Goal: Information Seeking & Learning: Learn about a topic

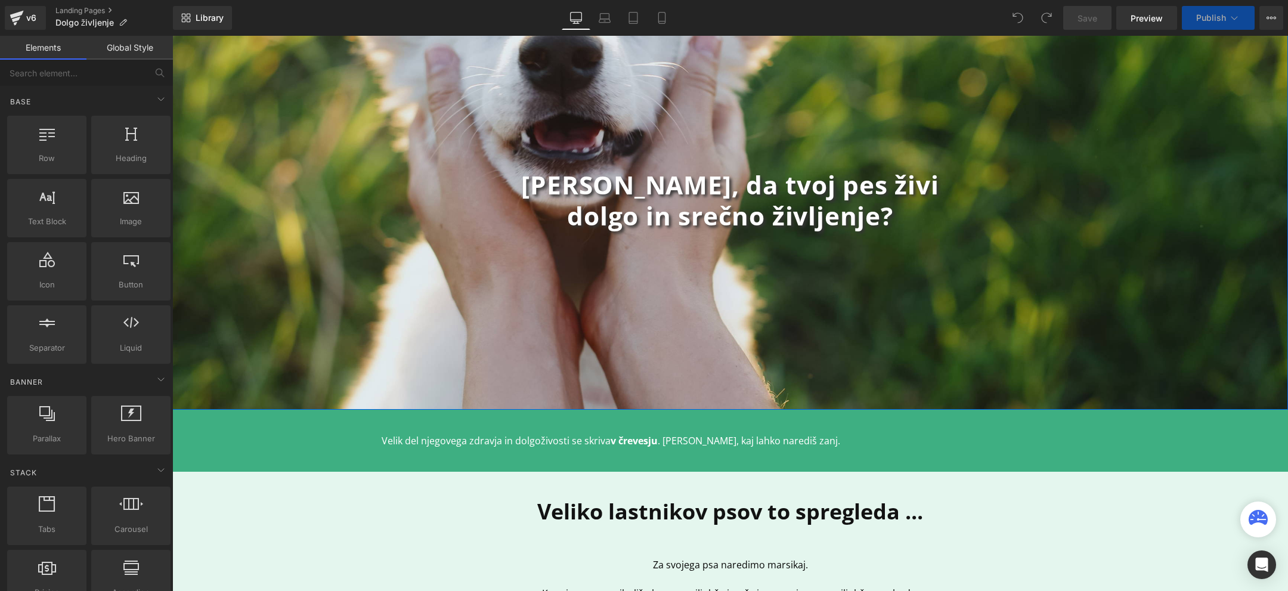
scroll to position [112, 0]
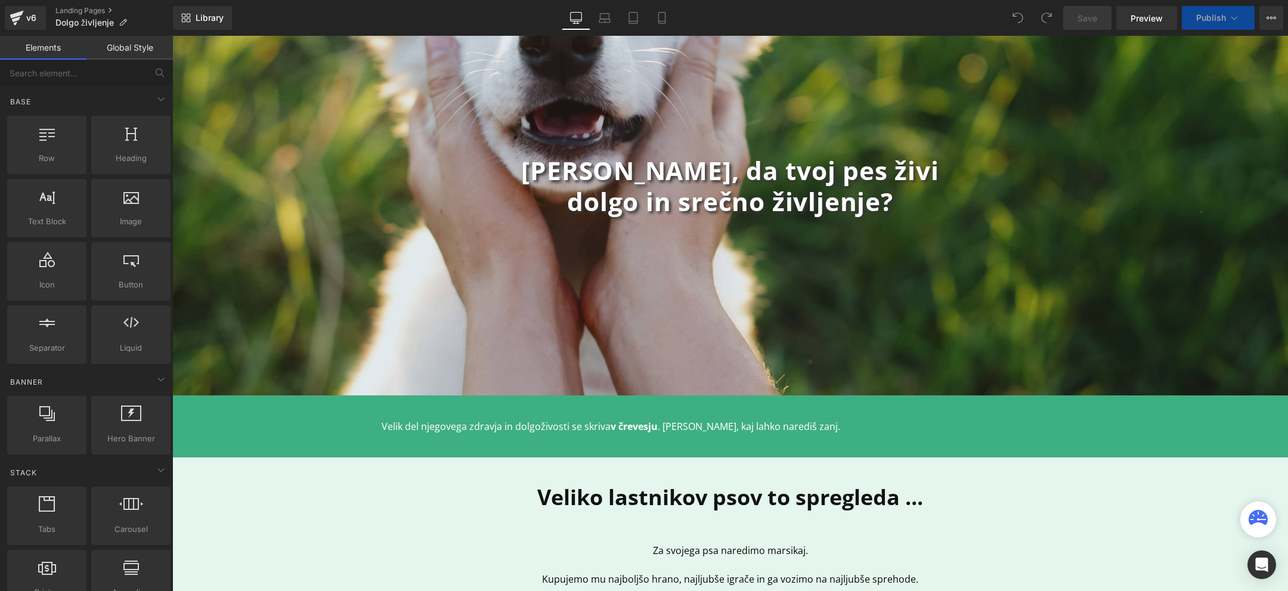
click at [516, 423] on p "Velik del njegovega zdravja in dolgoživosti se skriva v črevesju . [PERSON_NAME…" at bounding box center [731, 426] width 698 height 14
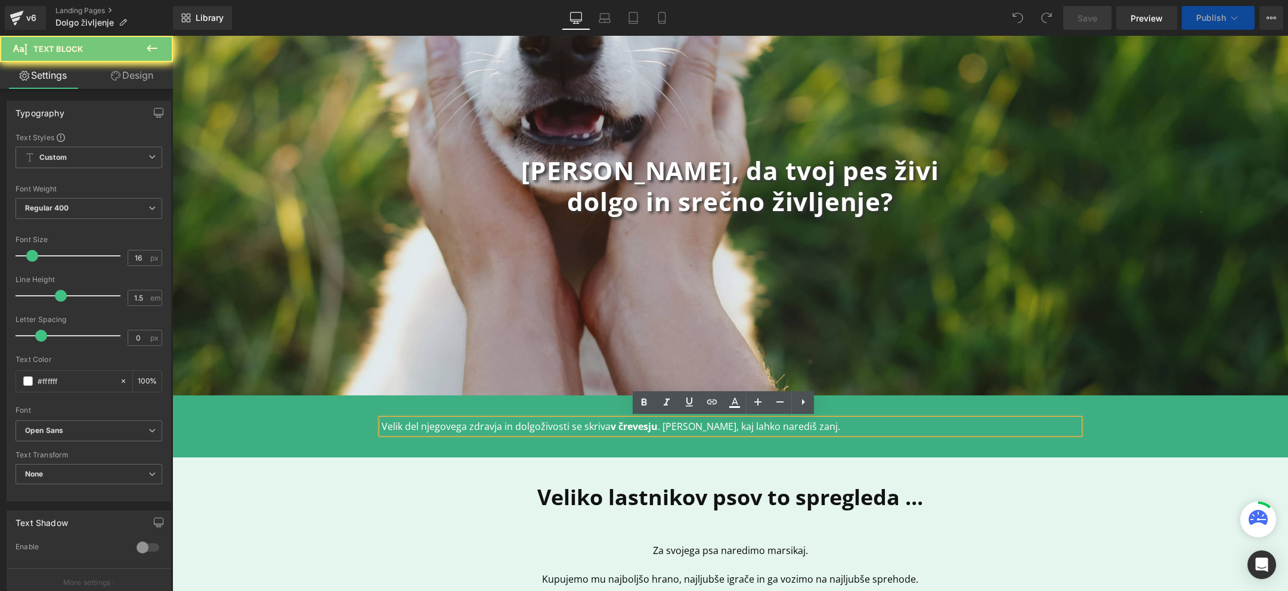
click at [537, 429] on p "Velik del njegovega zdravja in dolgoživosti se skriva v črevesju . [PERSON_NAME…" at bounding box center [731, 426] width 698 height 14
click at [521, 429] on p "Velik del njegovega zdravja in dolgoživosti se skriva v črevesju . [PERSON_NAME…" at bounding box center [731, 426] width 698 height 14
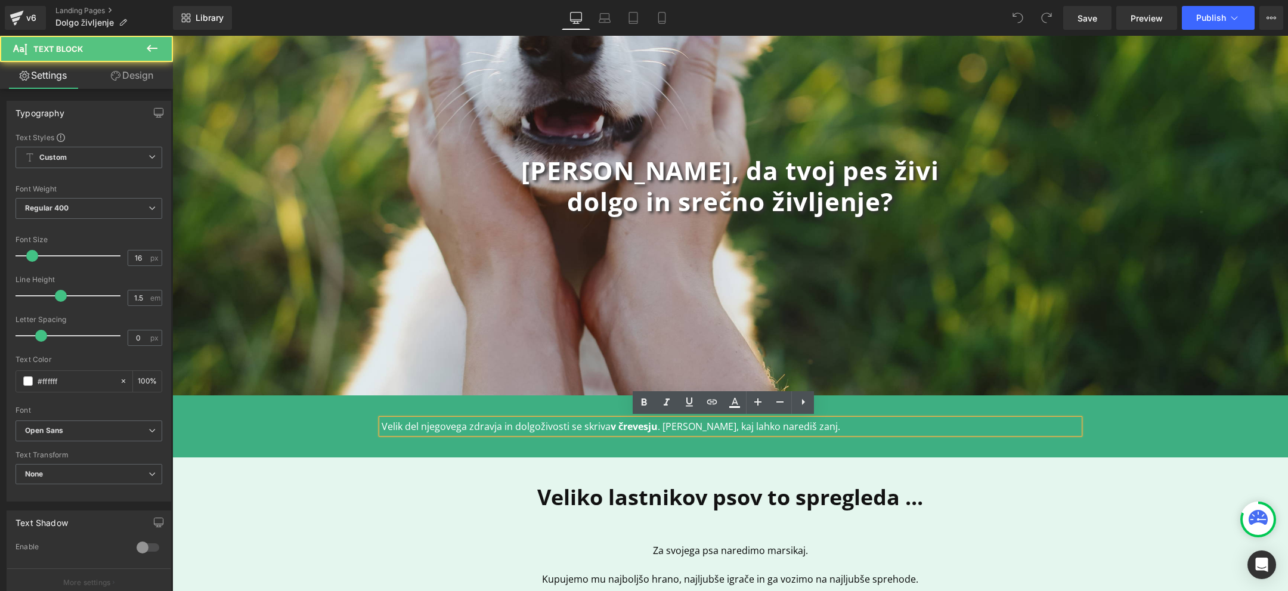
click at [611, 426] on strong "v črevesju" at bounding box center [634, 426] width 47 height 13
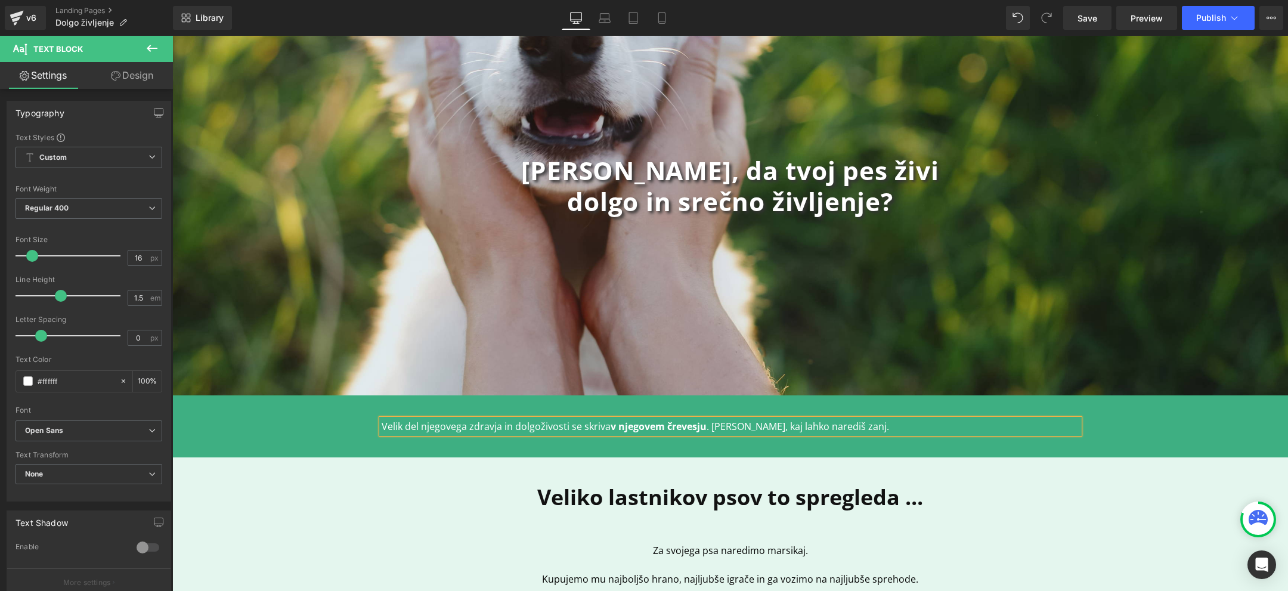
click at [827, 428] on p "Velik del njegovega zdravja in dolgoživosti se skriva v njegovem črevesju . [PE…" at bounding box center [731, 426] width 698 height 14
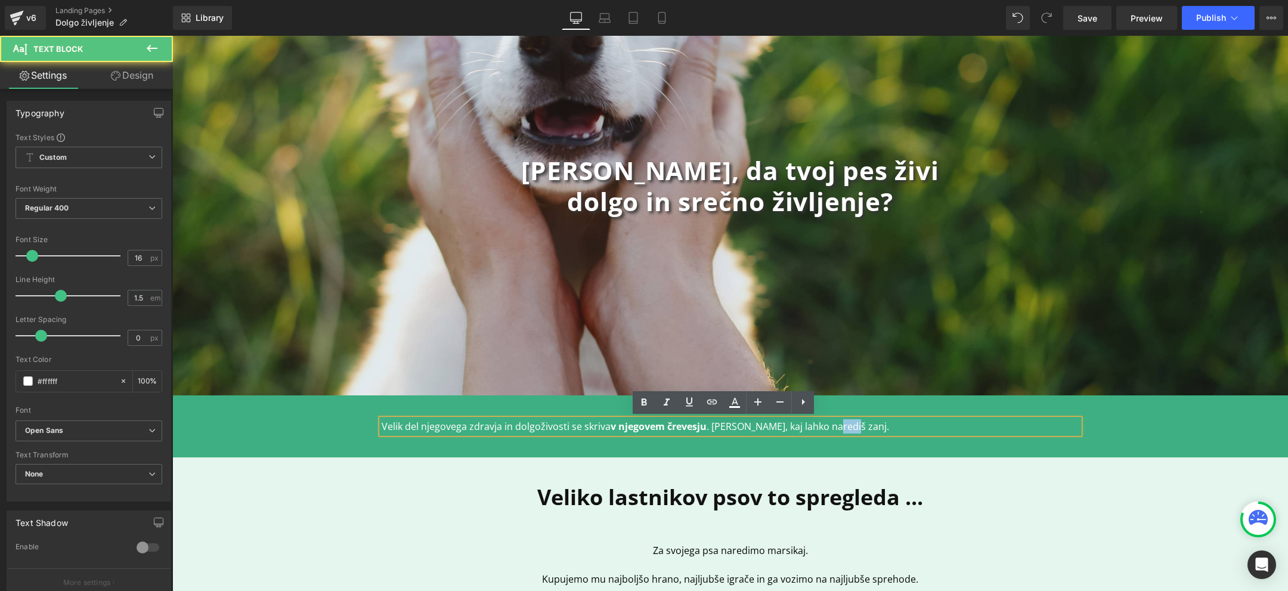
click at [827, 428] on p "Velik del njegovega zdravja in dolgoživosti se skriva v njegovem črevesju . [PE…" at bounding box center [731, 426] width 698 height 14
click at [427, 426] on p "Velik del njegovega zdravja in dolgoživosti se skriva v njegovem črevesju . Pre…" at bounding box center [731, 426] width 698 height 14
click at [532, 426] on p "Velik del njegovega zdravja in dolgoživosti se skriva v njegovem črevesju . Pre…" at bounding box center [731, 426] width 698 height 14
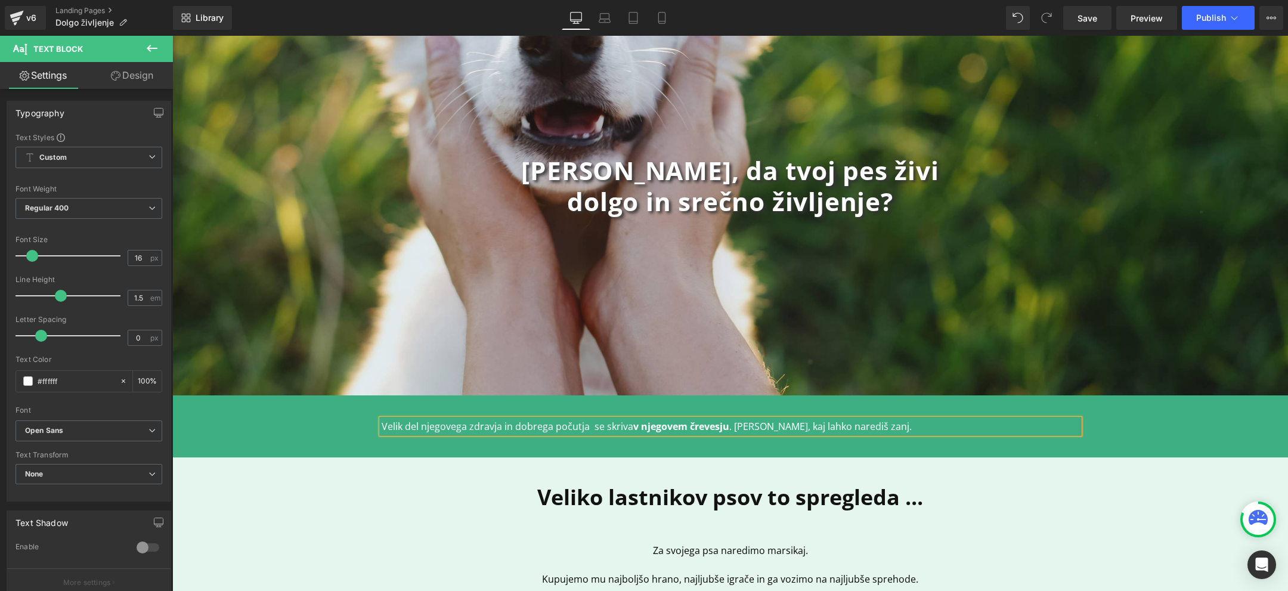
click at [843, 424] on p "Velik del njegovega zdravja in dobrega počutja se skriva v njegovem črevesju . …" at bounding box center [731, 426] width 698 height 14
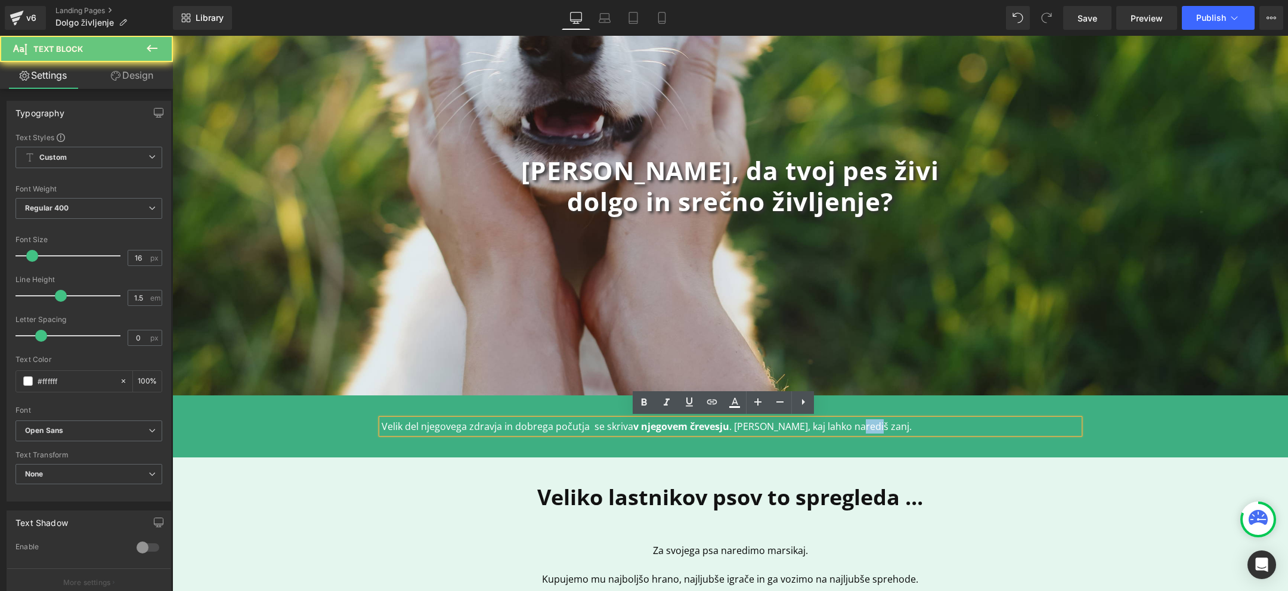
click at [843, 424] on p "Velik del njegovega zdravja in dobrega počutja se skriva v njegovem črevesju . …" at bounding box center [731, 426] width 698 height 14
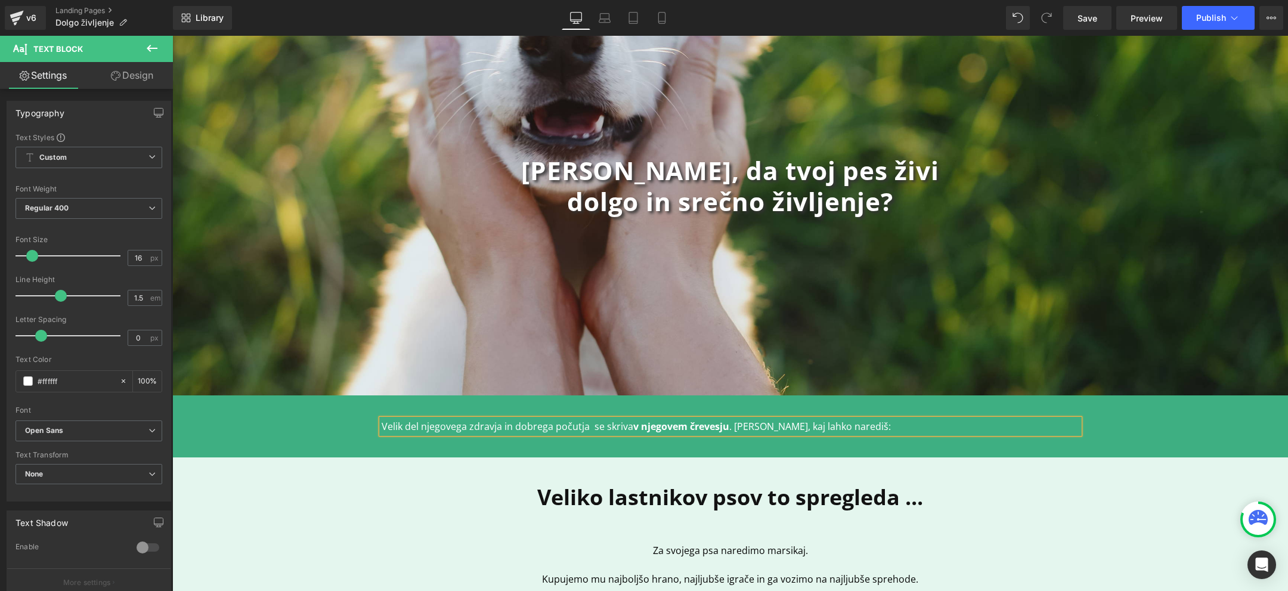
click at [172, 36] on div at bounding box center [172, 36] width 0 height 0
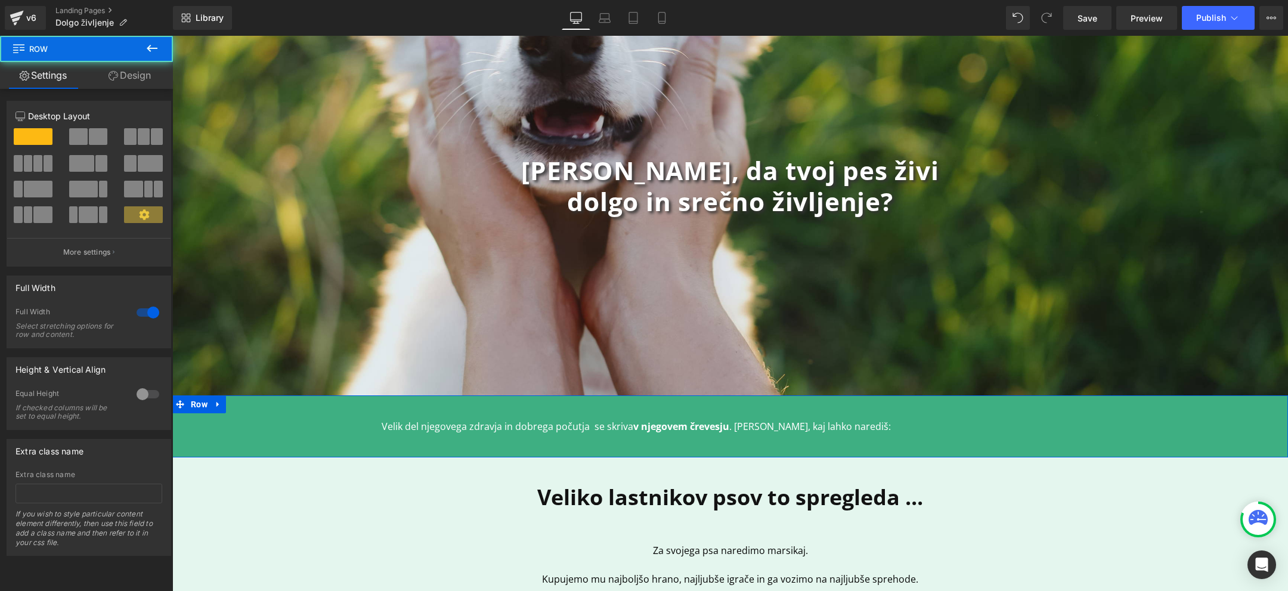
click at [878, 441] on div "Velik del njegovega zdravja in dobrega počutja se skriva v njegovem črevesju . …" at bounding box center [730, 426] width 1116 height 62
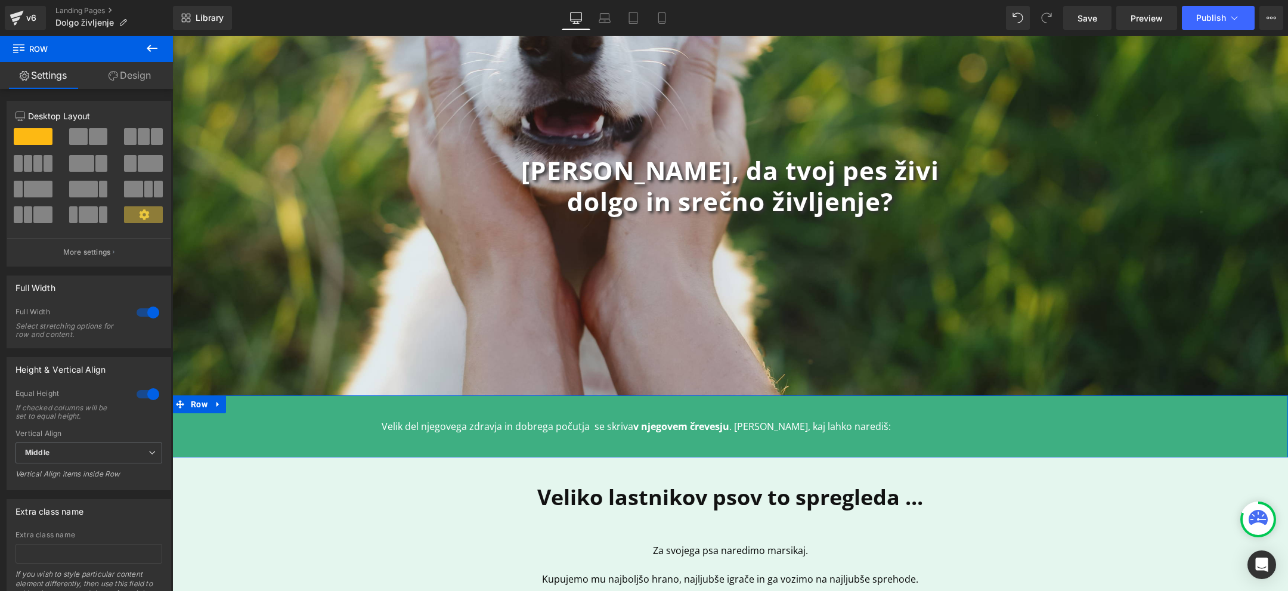
click at [852, 431] on div "Velik del njegovega zdravja in dobrega počutja se skriva v njegovem črevesju . …" at bounding box center [731, 426] width 698 height 14
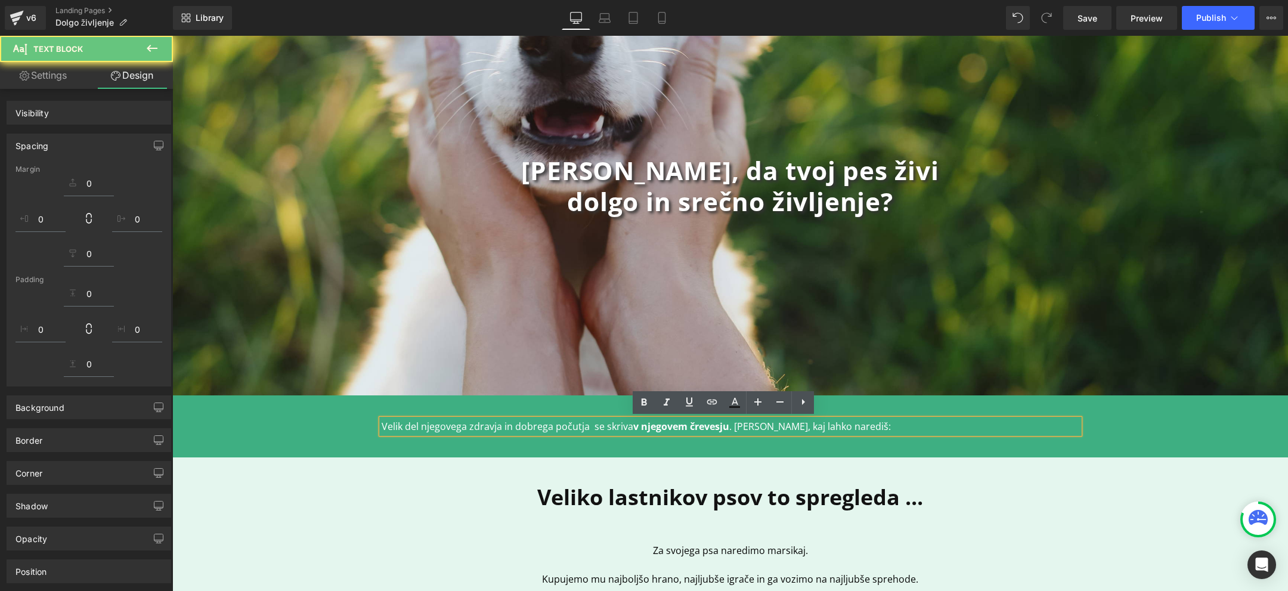
click at [852, 426] on p "Velik del njegovega zdravja in dobrega počutja se skriva v njegovem črevesju . …" at bounding box center [731, 426] width 698 height 14
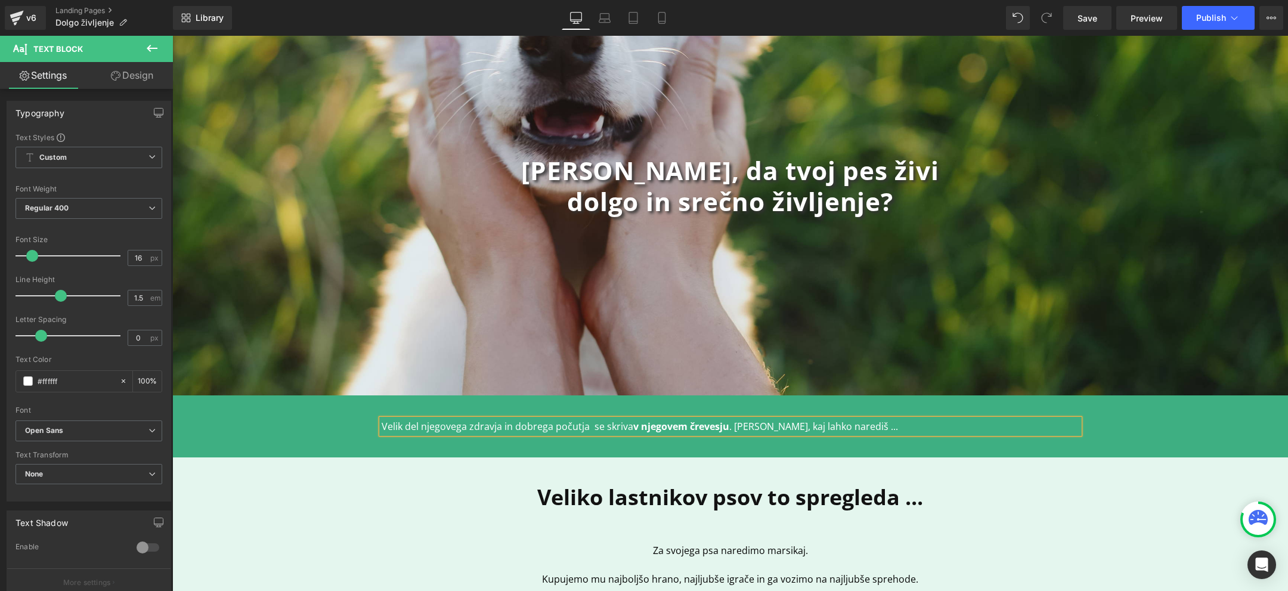
click at [1167, 449] on div "Velik del njegovega zdravja in dobrega počutja se skriva v njegovem črevesju . …" at bounding box center [730, 426] width 1116 height 62
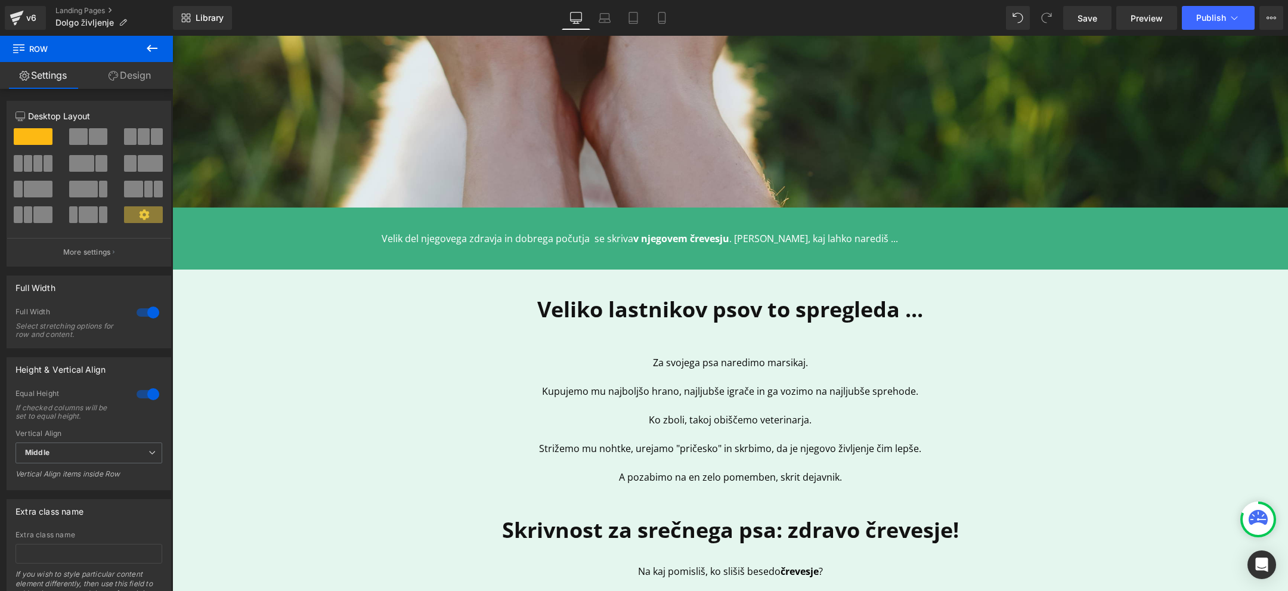
scroll to position [301, 0]
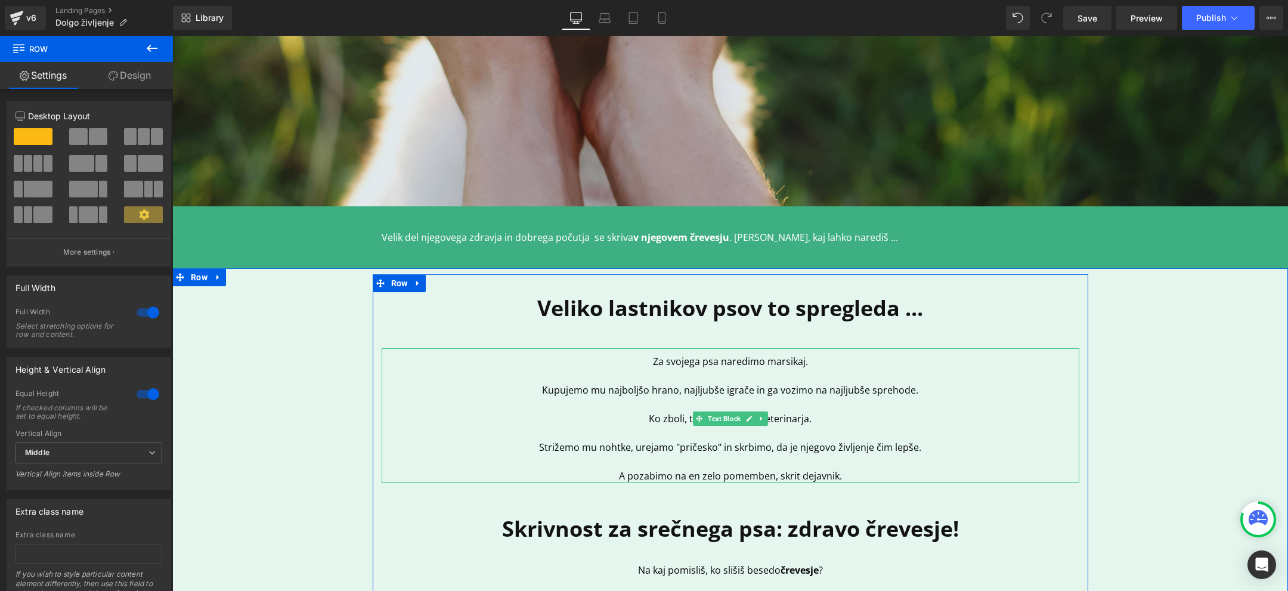
click at [615, 389] on span "Kupujemo mu najboljšo hrano, najljubše igrače in ga vozimo na najljubše sprehod…" at bounding box center [730, 389] width 376 height 13
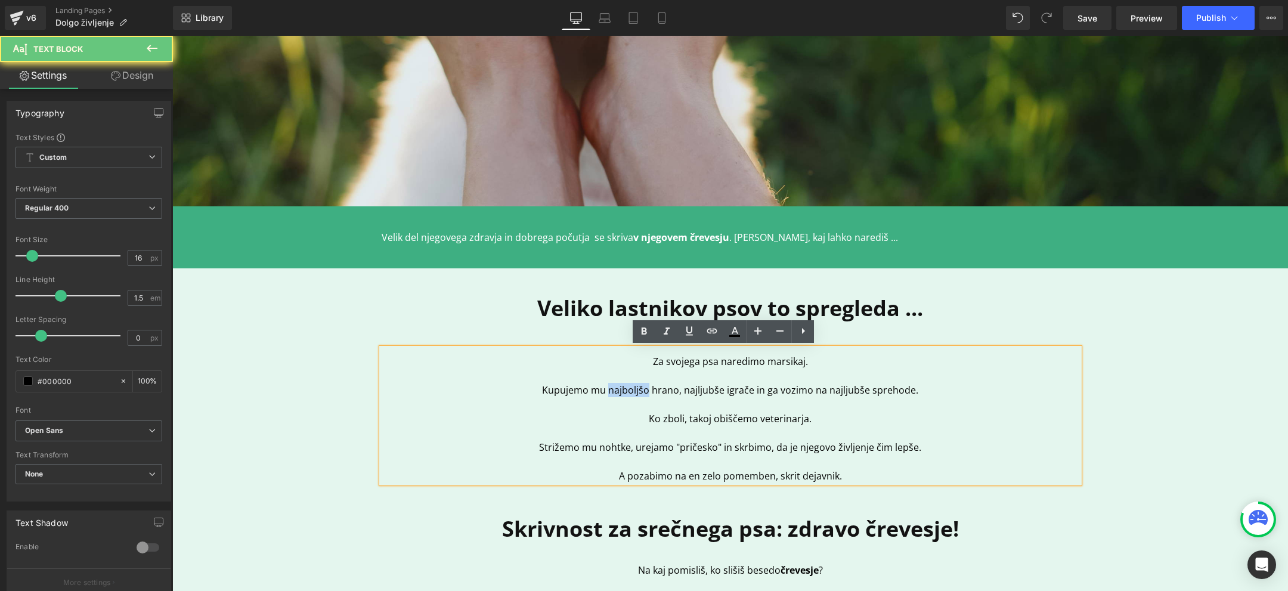
click at [615, 389] on span "Kupujemo mu najboljšo hrano, najljubše igrače in ga vozimo na najljubše sprehod…" at bounding box center [730, 389] width 376 height 13
click at [698, 390] on span "Kupujemo mu najboljšo hrano, najljubše igrače in ga vozimo na najljubše sprehod…" at bounding box center [730, 389] width 376 height 13
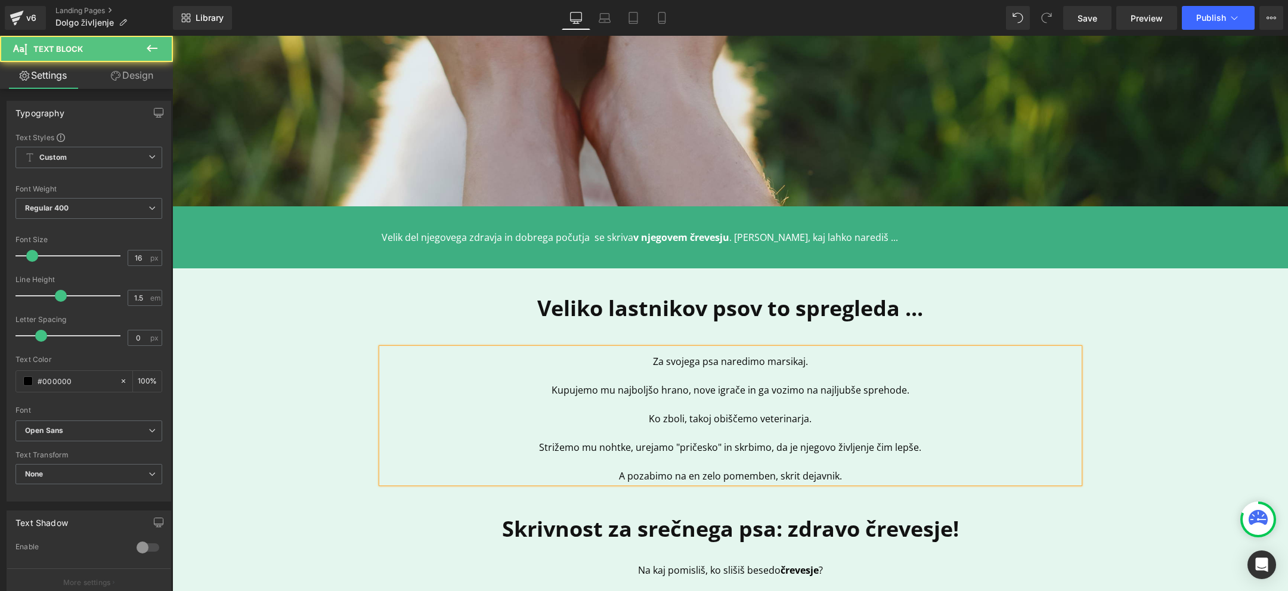
click at [817, 394] on span "Kupujemo mu najboljšo hrano, nove igrače in ga vozimo na najljubše sprehode." at bounding box center [731, 389] width 358 height 13
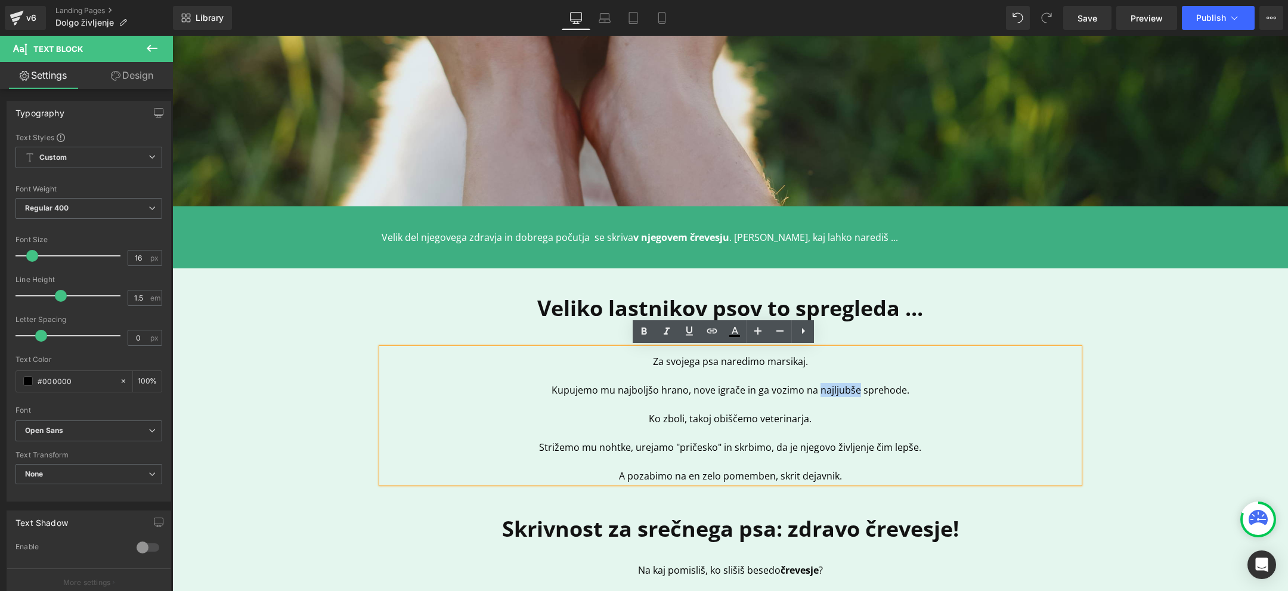
click at [1168, 404] on div "Veliko lastnikov psov to spregleda ... Heading Za svojega psa naredimo marsikaj…" at bounding box center [730, 485] width 1116 height 423
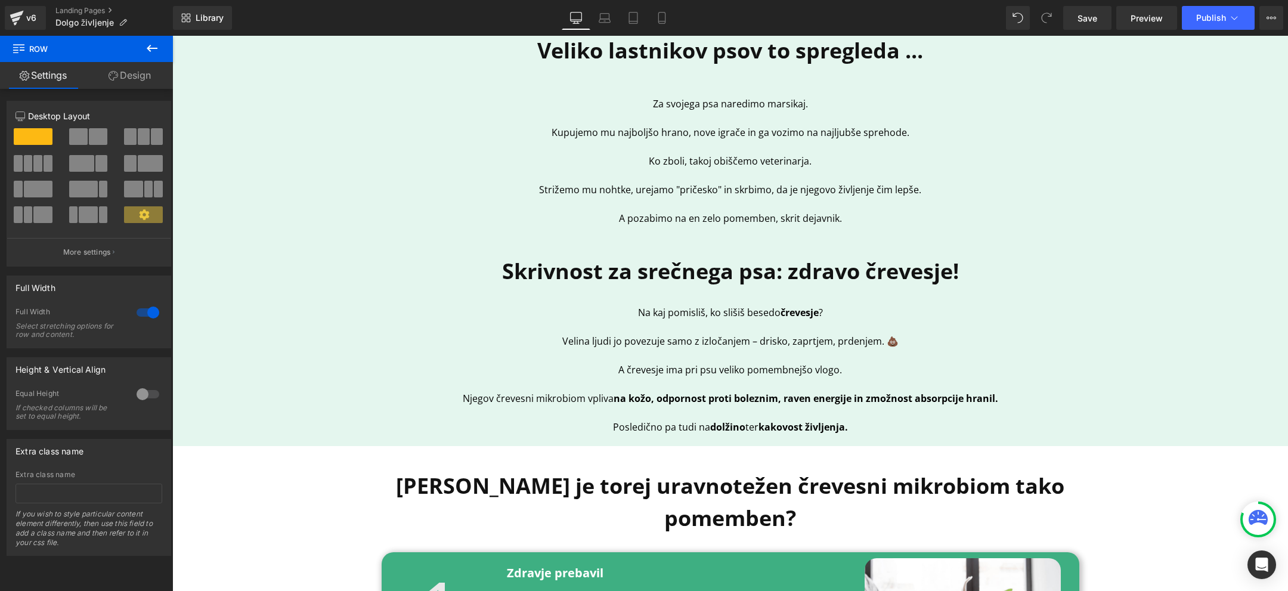
scroll to position [559, 0]
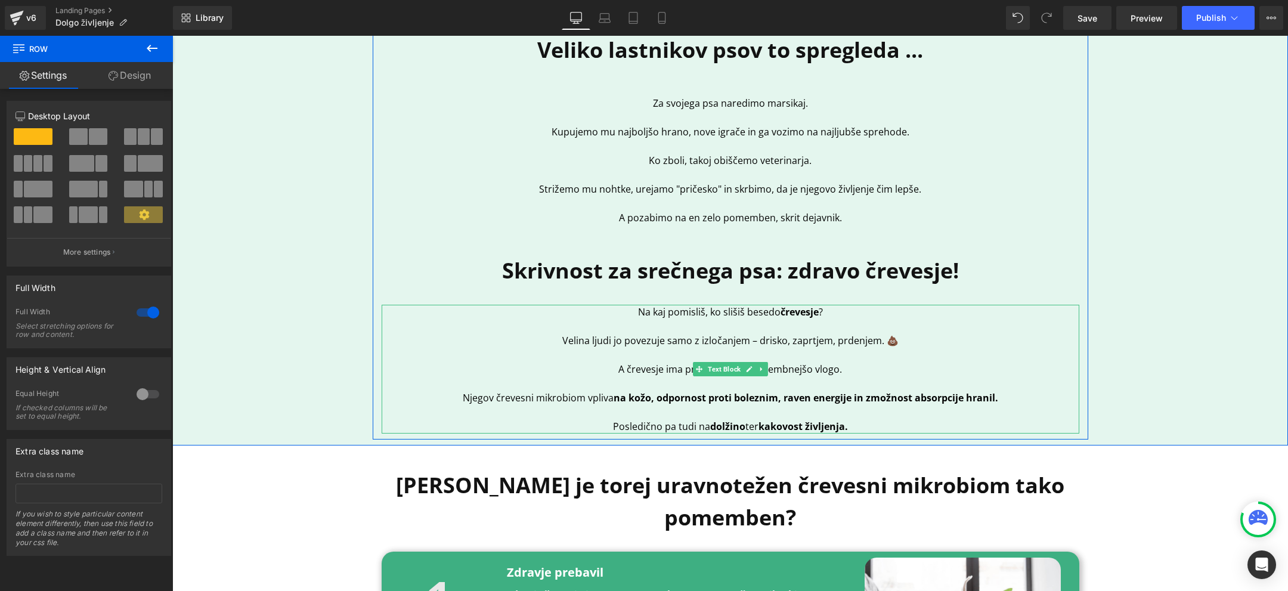
click at [688, 345] on p "Velina ljudi jo povezuje samo z izločanjem – drisko, zaprtjem, prdenjem. 💩" at bounding box center [731, 333] width 698 height 29
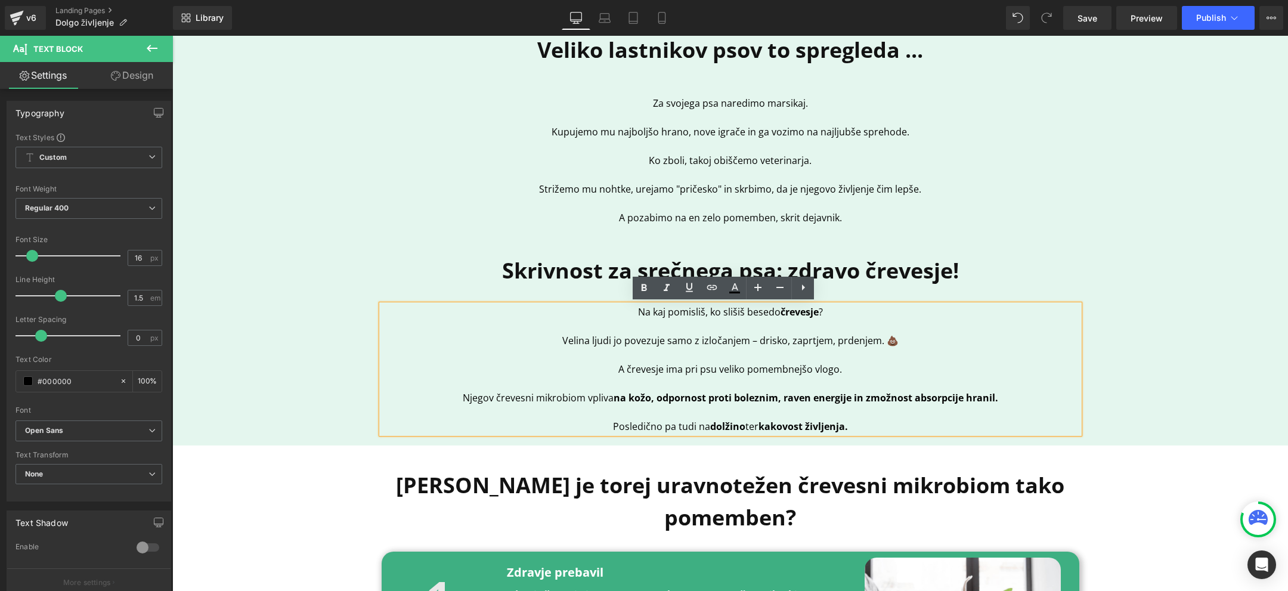
click at [837, 322] on p "Velina ljudi jo povezuje samo z izločanjem – drisko, zaprtjem, prdenjem. 💩" at bounding box center [731, 333] width 698 height 29
click at [619, 314] on p "Na kaj pomisliš, ko slišiš besedo črevesje ?" at bounding box center [731, 312] width 698 height 14
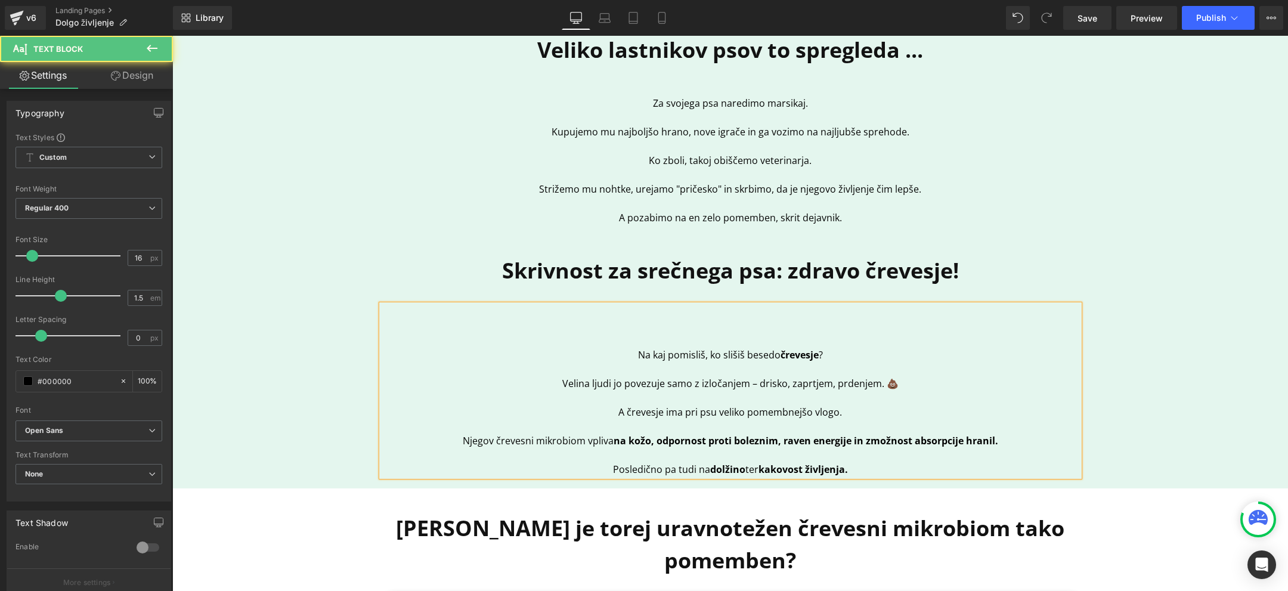
click at [667, 309] on p at bounding box center [731, 312] width 698 height 14
click at [733, 311] on span "Veš, da je črevesje" at bounding box center [730, 311] width 82 height 13
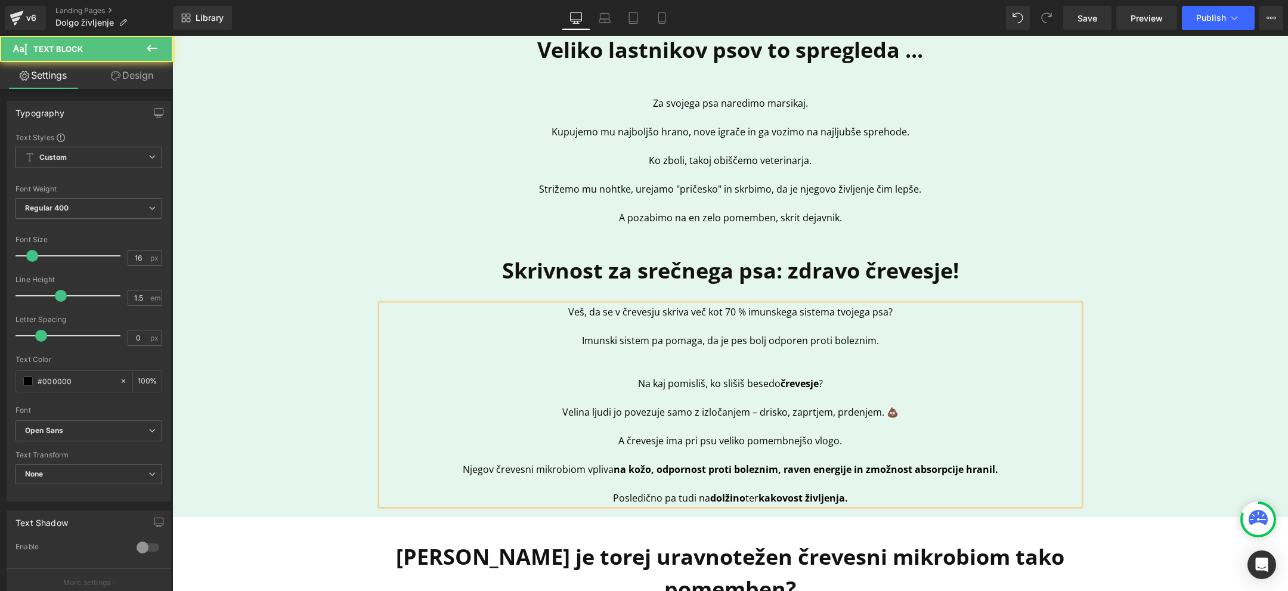
drag, startPoint x: 868, startPoint y: 438, endPoint x: 597, endPoint y: 383, distance: 276.2
click at [597, 383] on div "Veš, da se v črevesju skriva več kot 70 % imunskega sistema tvojega psa? Imunsk…" at bounding box center [731, 405] width 698 height 200
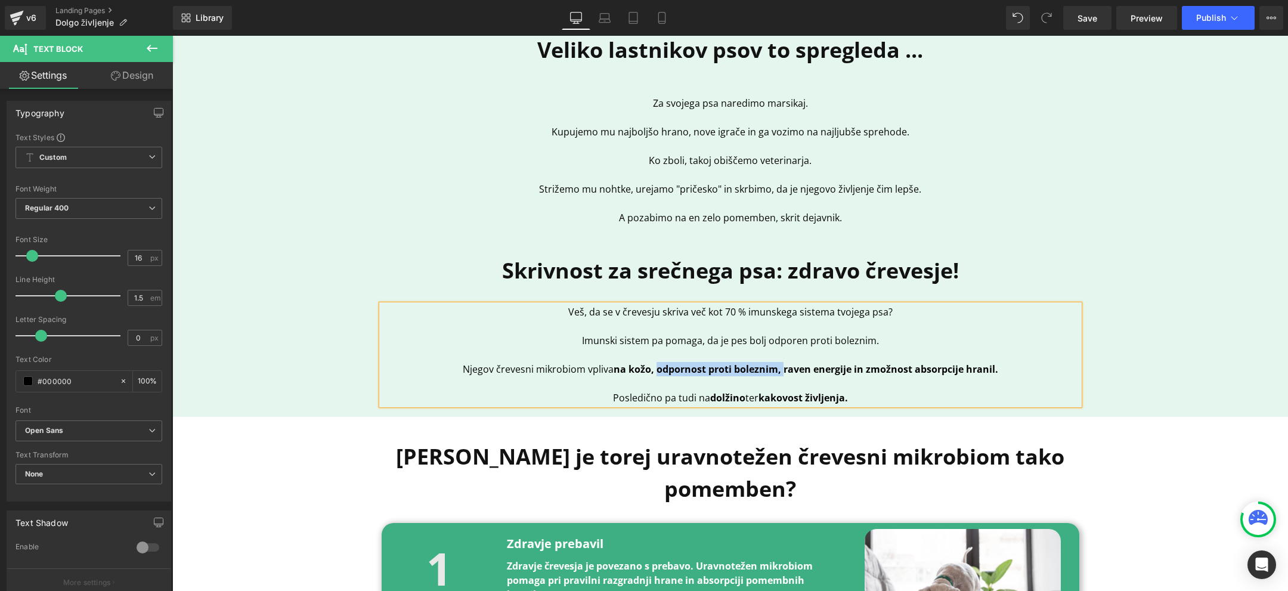
drag, startPoint x: 650, startPoint y: 369, endPoint x: 774, endPoint y: 369, distance: 124.0
click at [775, 369] on strong "na kožo, odpornost proti boleznim, raven energije in zmožnost absorpcije hranil." at bounding box center [806, 369] width 385 height 13
click at [643, 369] on p "Njegov črevesni mikrobiom vpliva na kožo, raven energije in zmožnost absorpcije…" at bounding box center [731, 369] width 698 height 14
click at [794, 367] on strong "na kožo, raven energije in zmožnost absorpcije hranil." at bounding box center [813, 369] width 258 height 13
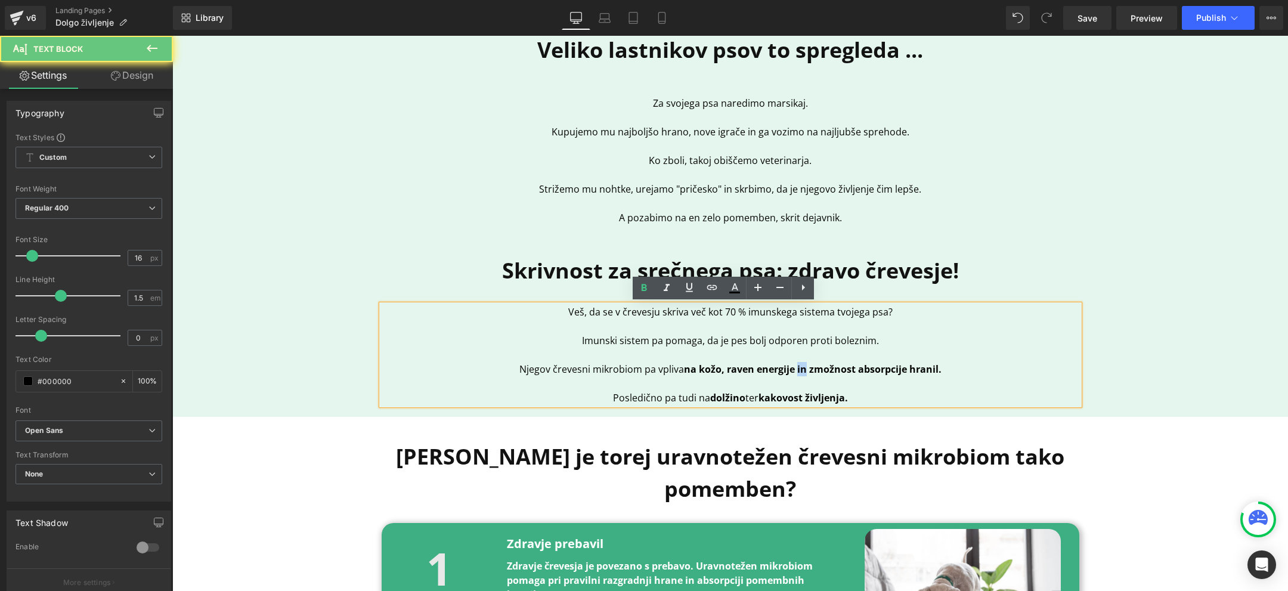
click at [794, 367] on strong "na kožo, raven energije in zmožnost absorpcije hranil." at bounding box center [813, 369] width 258 height 13
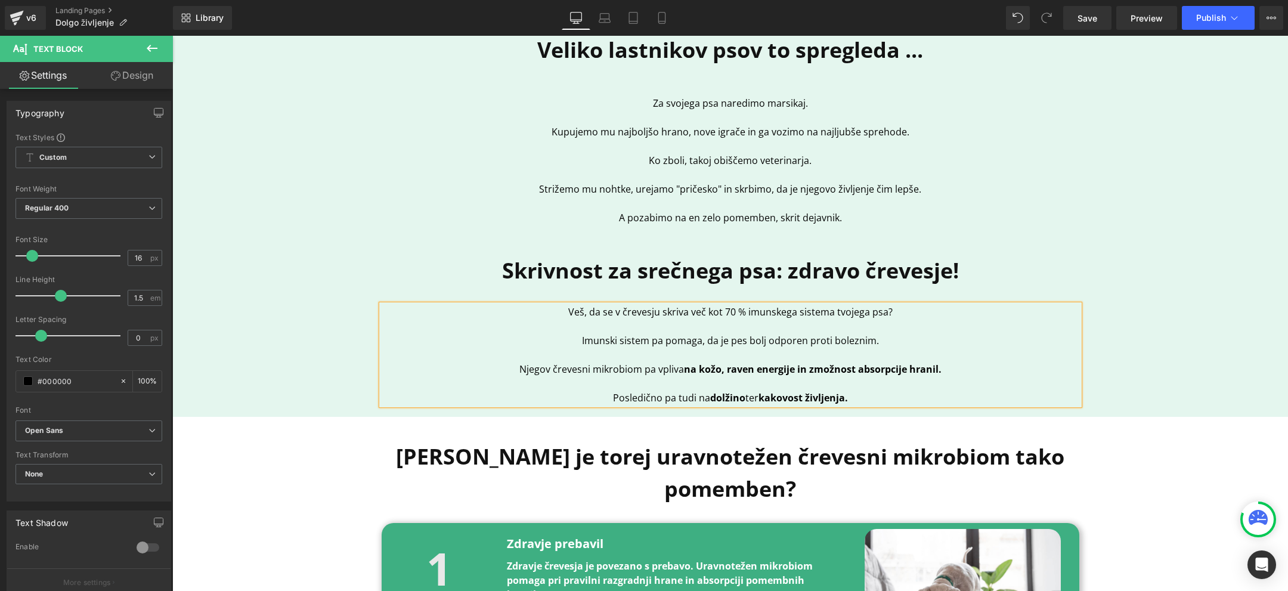
click at [792, 371] on strong "na kožo, raven energije in zmožnost absorpcije hranil." at bounding box center [813, 369] width 258 height 13
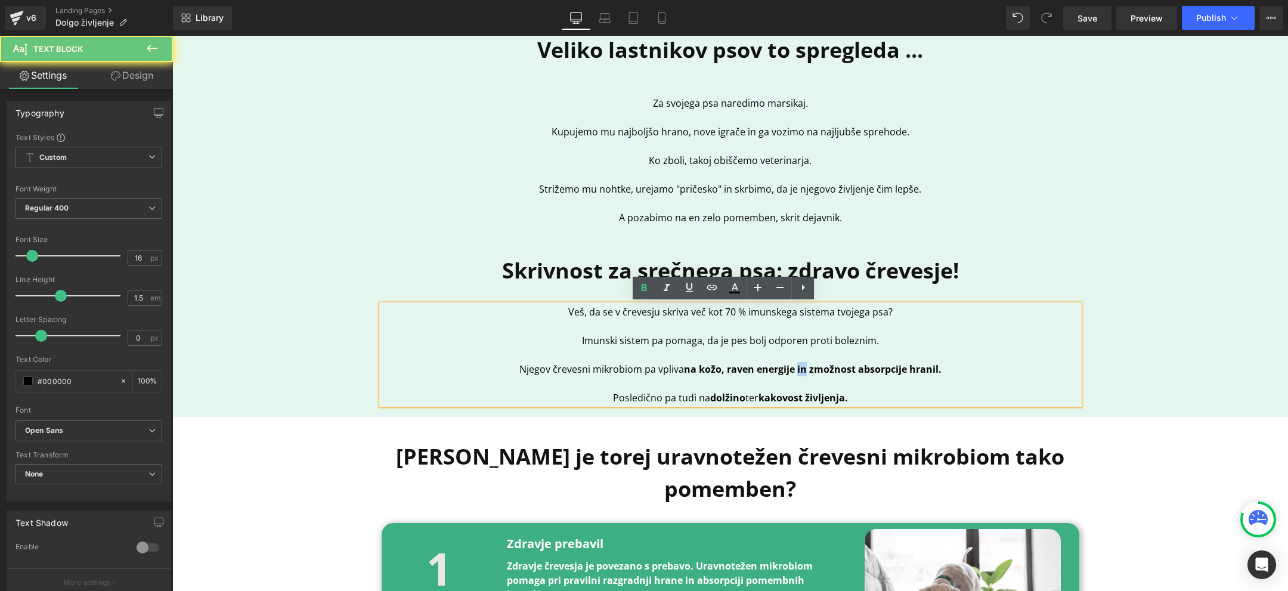
click at [792, 371] on strong "na kožo, raven energije in zmožnost absorpcije hranil." at bounding box center [813, 369] width 258 height 13
click at [948, 371] on p "Njegov črevesni mikrobiom pa vpliva na kožo, raven energije in zmožnost absorpc…" at bounding box center [731, 369] width 698 height 14
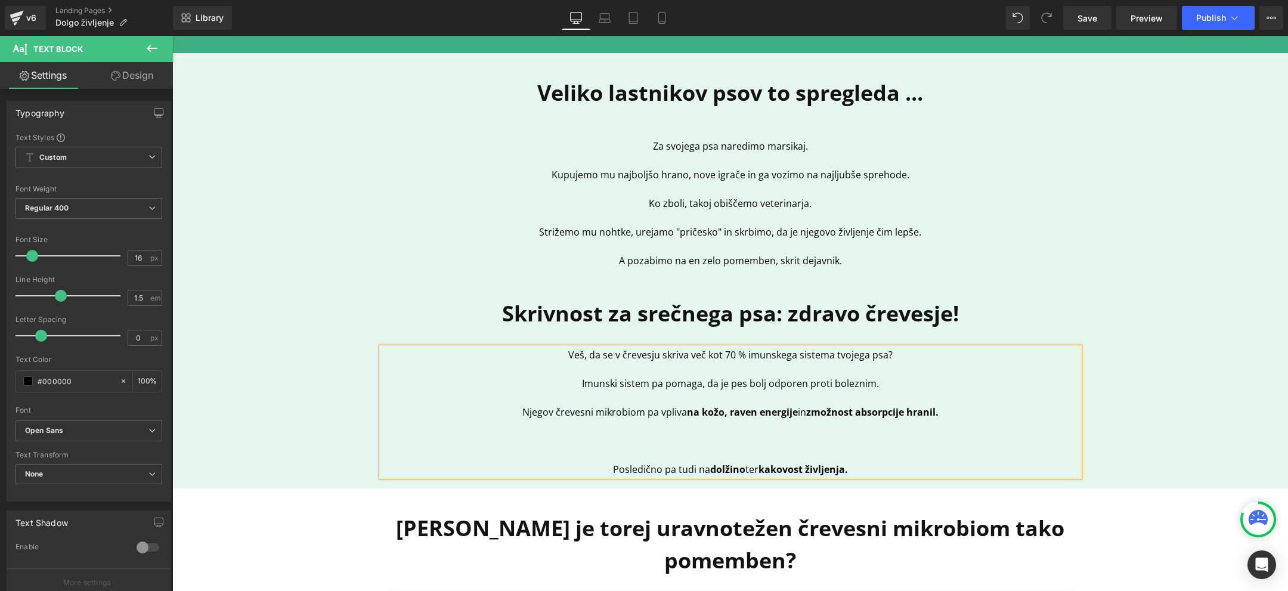
scroll to position [531, 0]
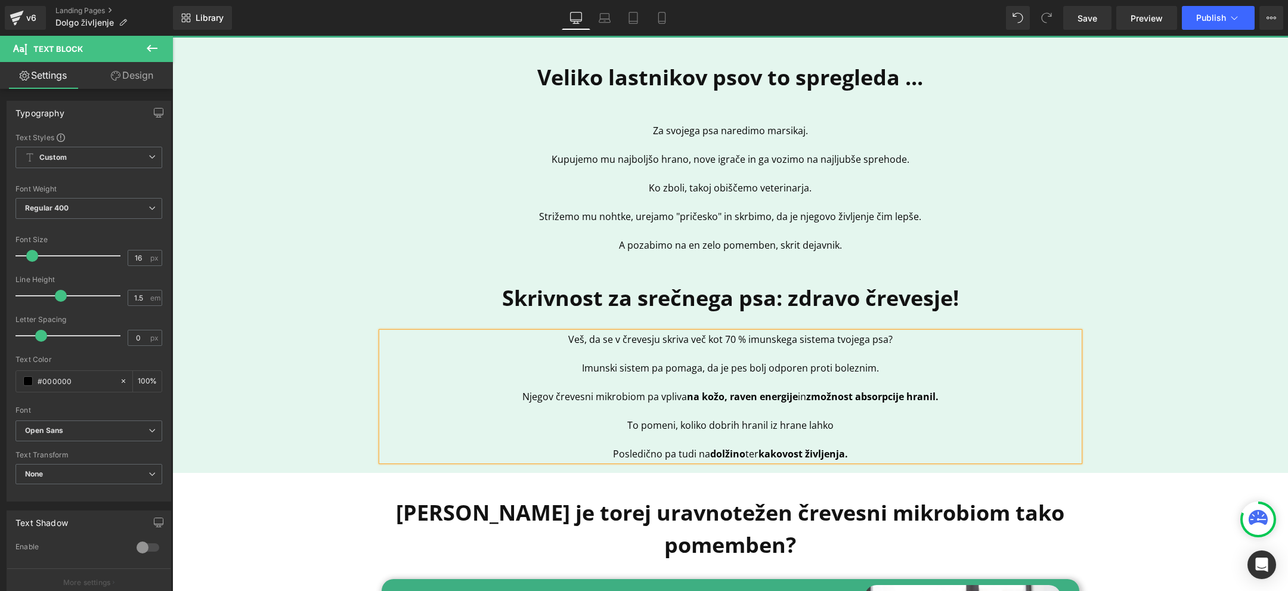
click at [672, 456] on p "Posledično pa tudi na dolžino ter kakovost življenja." at bounding box center [731, 454] width 698 height 14
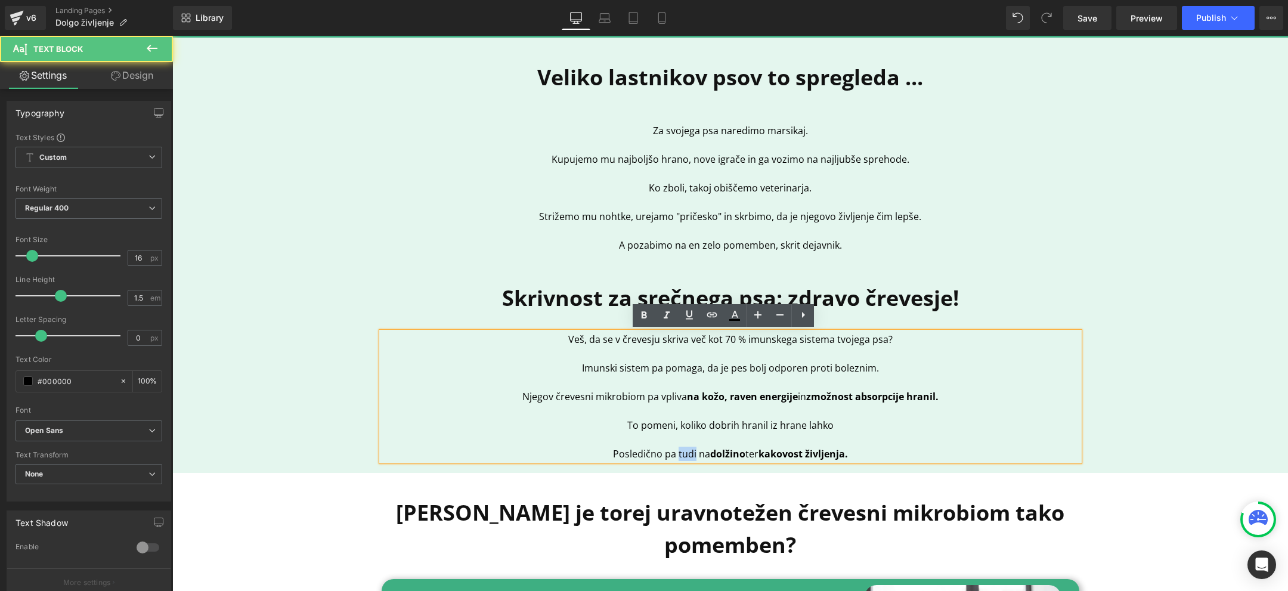
click at [672, 456] on p "Posledično pa tudi na dolžino ter kakovost življenja." at bounding box center [731, 454] width 698 height 14
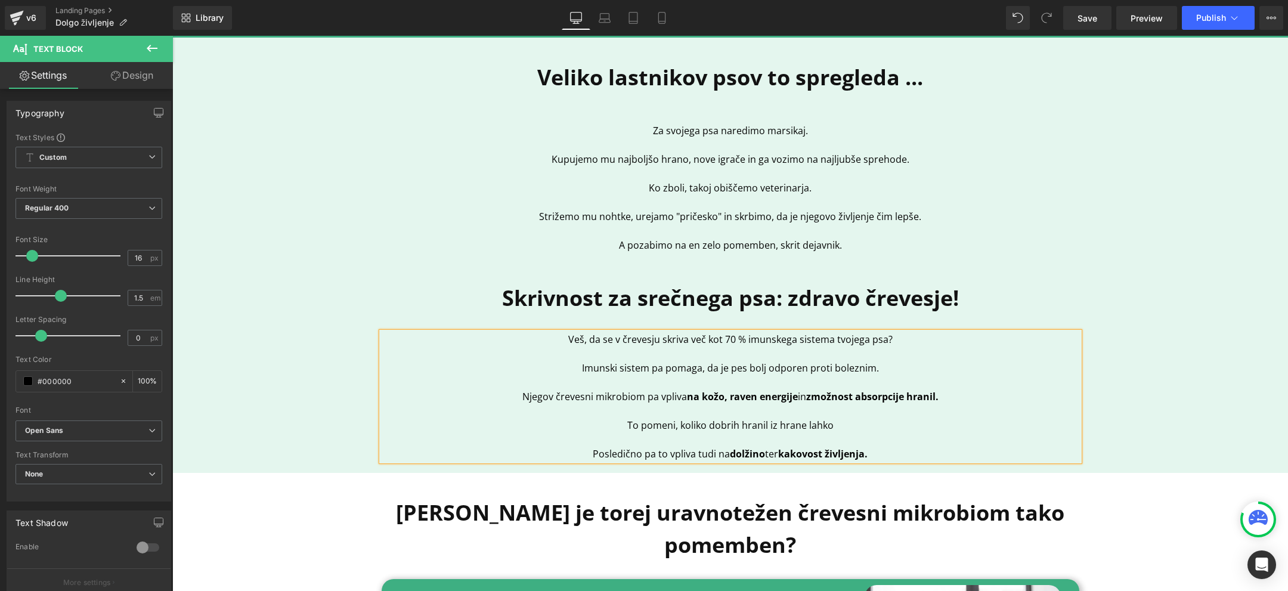
click at [862, 433] on p at bounding box center [731, 439] width 698 height 14
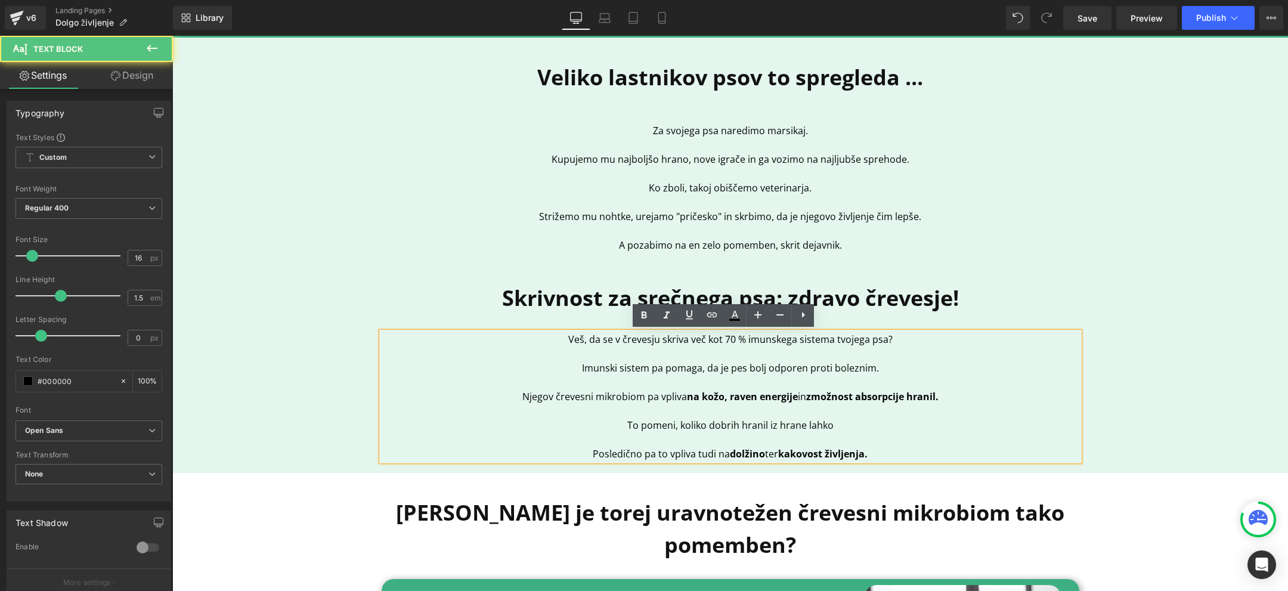
click at [864, 431] on p "To pomeni, koliko dobrih hranil iz hrane lahko" at bounding box center [731, 425] width 698 height 14
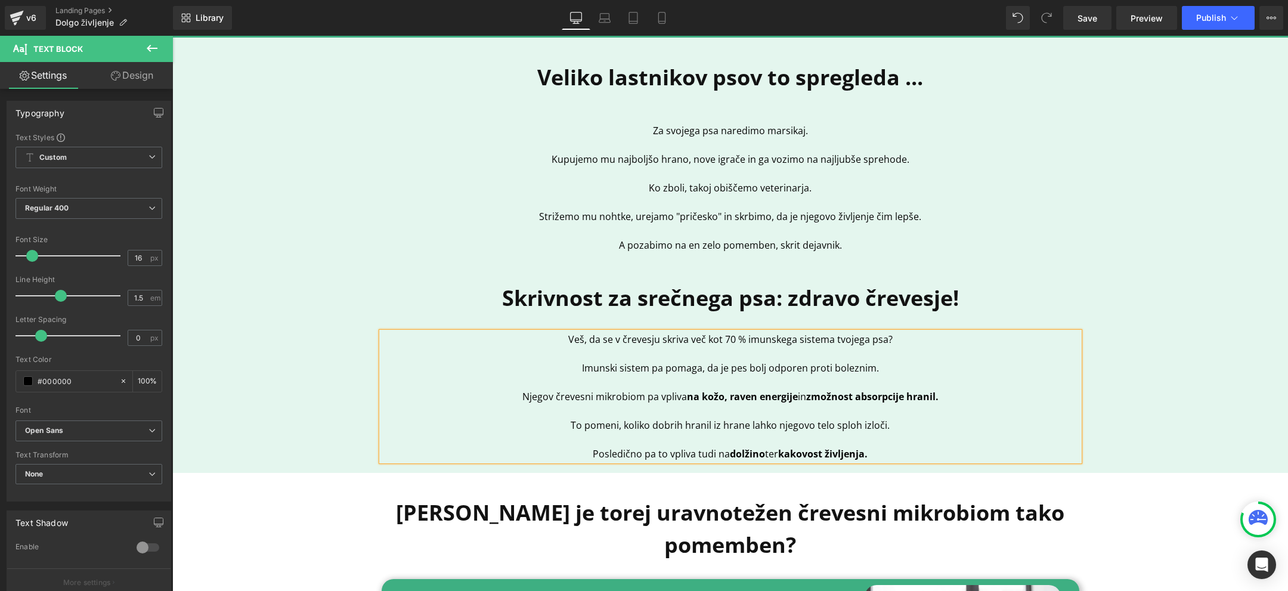
click at [582, 368] on span "Imunski sistem pa pomaga, da je pes bolj odporen proti boleznim." at bounding box center [730, 367] width 297 height 13
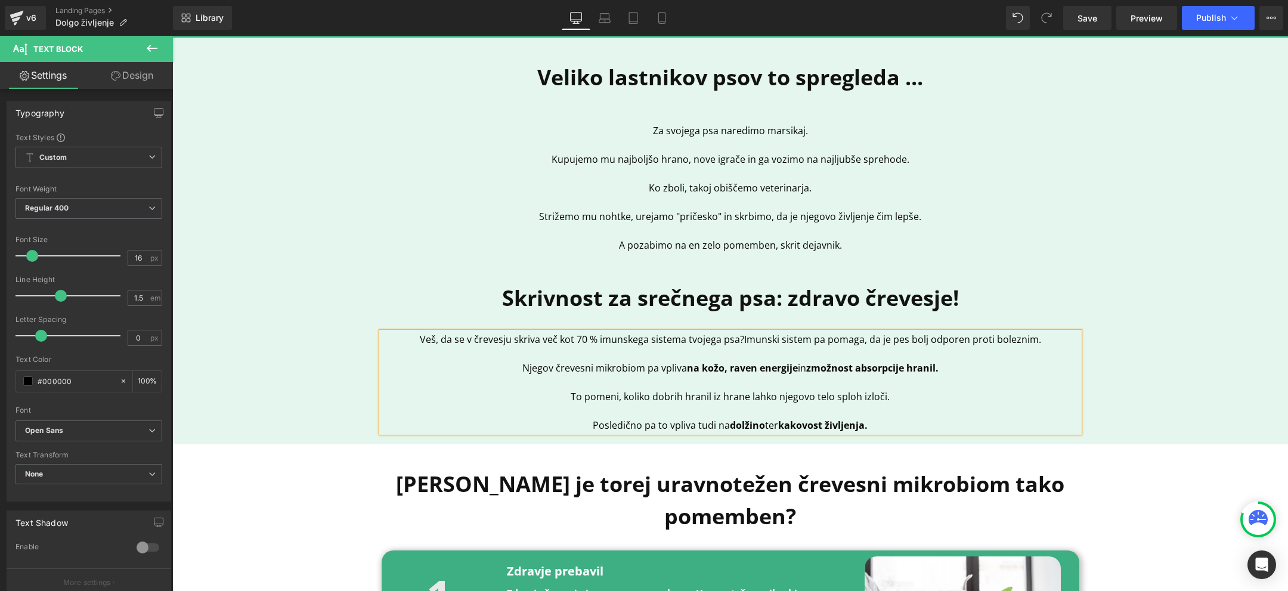
click at [809, 343] on span "Imunski sistem pa pomaga, da je pes bolj odporen proti boleznim." at bounding box center [892, 339] width 297 height 13
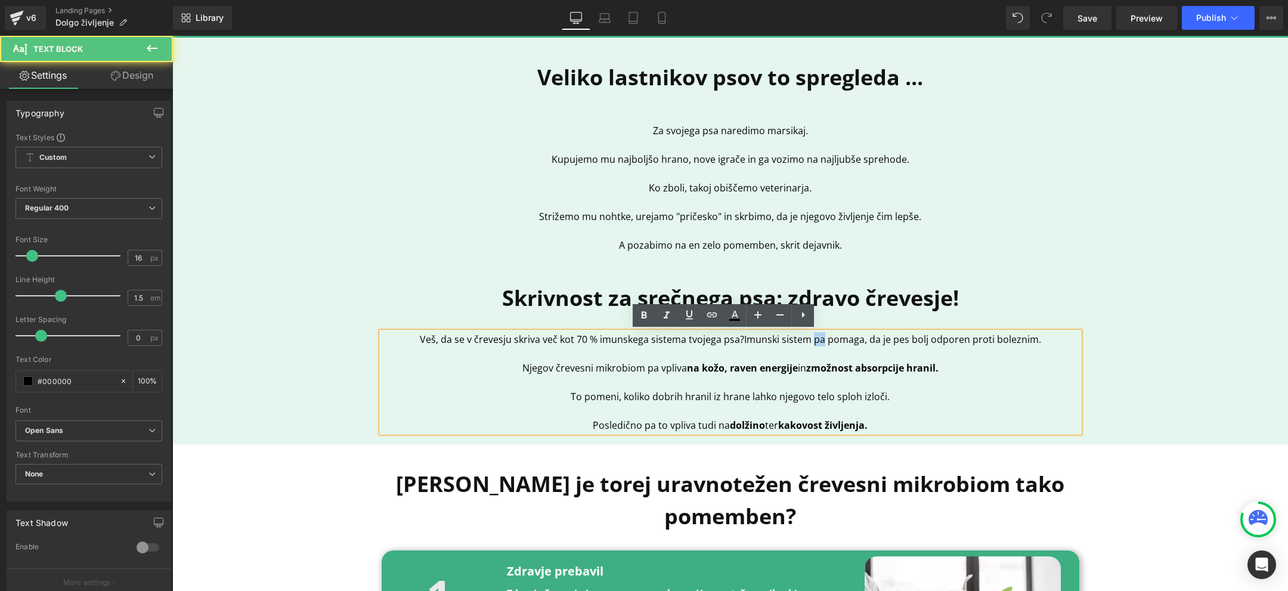
click at [809, 343] on span "Imunski sistem pa pomaga, da je pes bolj odporen proti boleznim." at bounding box center [892, 339] width 297 height 13
drag, startPoint x: 888, startPoint y: 340, endPoint x: 1111, endPoint y: 341, distance: 222.4
click at [1111, 341] on div "Veliko lastnikov psov to spregleda ... Heading Za svojega psa naredimo marsikaj…" at bounding box center [730, 241] width 1116 height 395
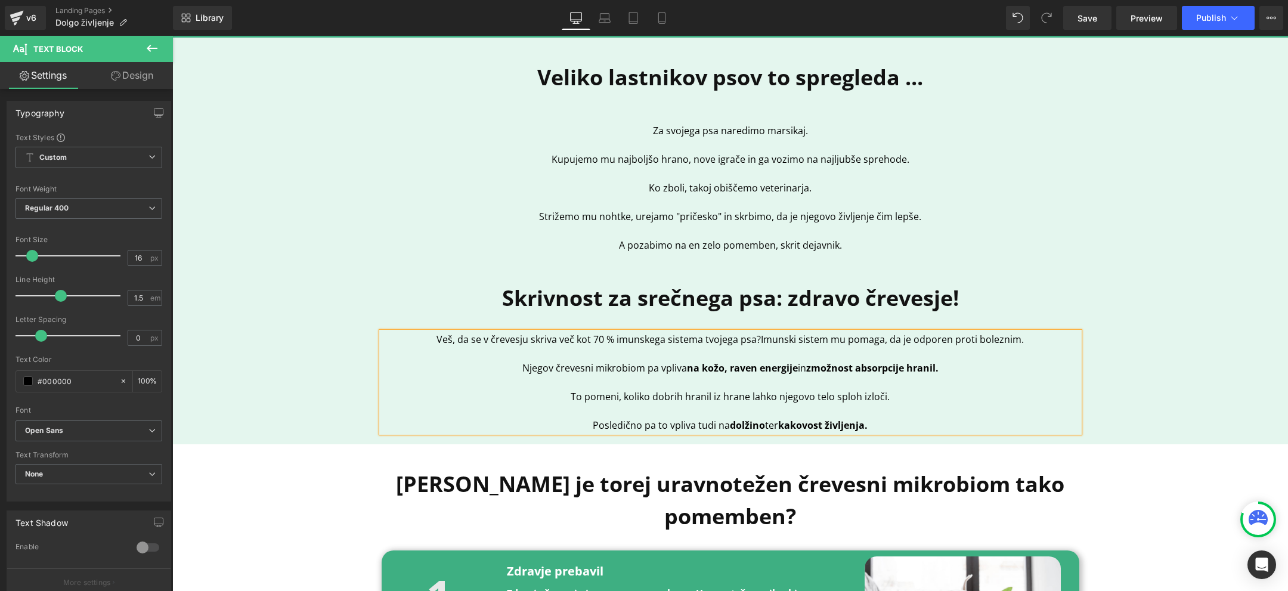
click at [648, 370] on p "Njegov črevesni mikrobiom pa vpliva na kožo, raven energije in zmožnost absorpc…" at bounding box center [731, 368] width 698 height 14
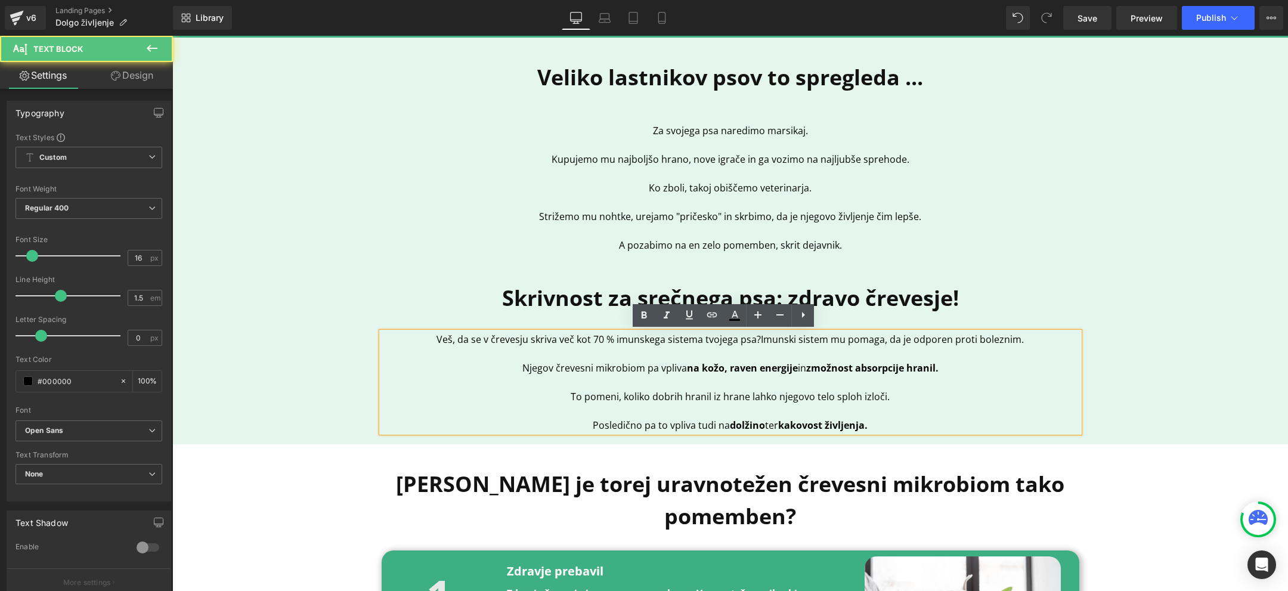
click at [676, 369] on p "Njegov črevesni mikrobiom pa vpliva na kožo, raven energije in zmožnost absorpc…" at bounding box center [731, 368] width 698 height 14
click at [567, 401] on p "To pomeni, koliko dobrih hranil iz hrane lahko njegovo telo sploh izloči." at bounding box center [731, 396] width 698 height 14
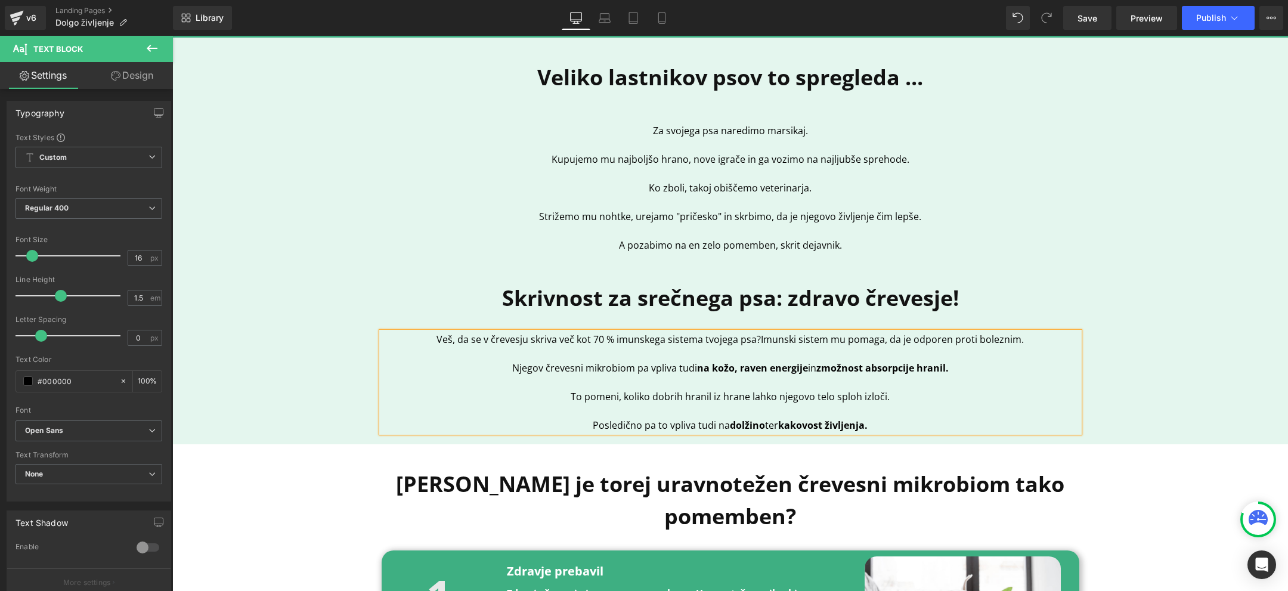
click at [949, 398] on p "To pomeni, koliko dobrih hranil iz hrane lahko njegovo telo sploh izloči." at bounding box center [731, 396] width 698 height 14
click at [664, 400] on span "To pomeni, koliko dobrih hranil iz hrane lahko njegovo telo sploh izloči." at bounding box center [730, 396] width 319 height 13
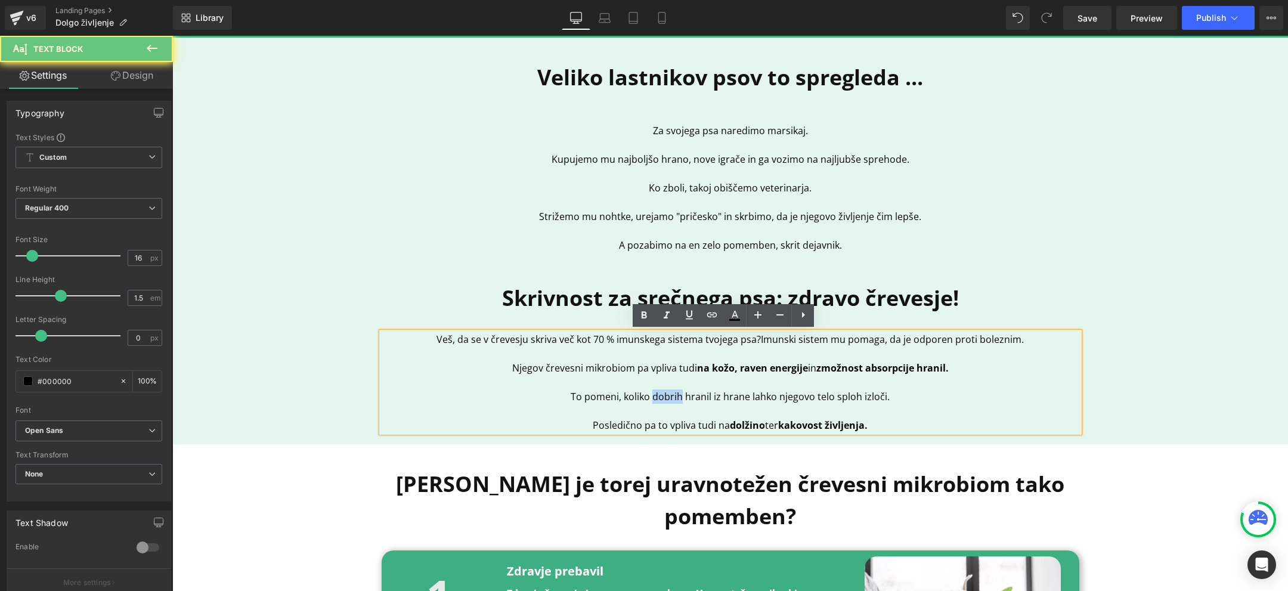
click at [664, 400] on span "To pomeni, koliko dobrih hranil iz hrane lahko njegovo telo sploh izloči." at bounding box center [730, 396] width 319 height 13
click at [870, 401] on span "To pomeni, koliko dobrih hranil iz hrane lahko njegovo telo sploh izloči." at bounding box center [730, 396] width 319 height 13
click at [919, 388] on p at bounding box center [731, 382] width 698 height 14
drag, startPoint x: 930, startPoint y: 388, endPoint x: 702, endPoint y: 388, distance: 228.4
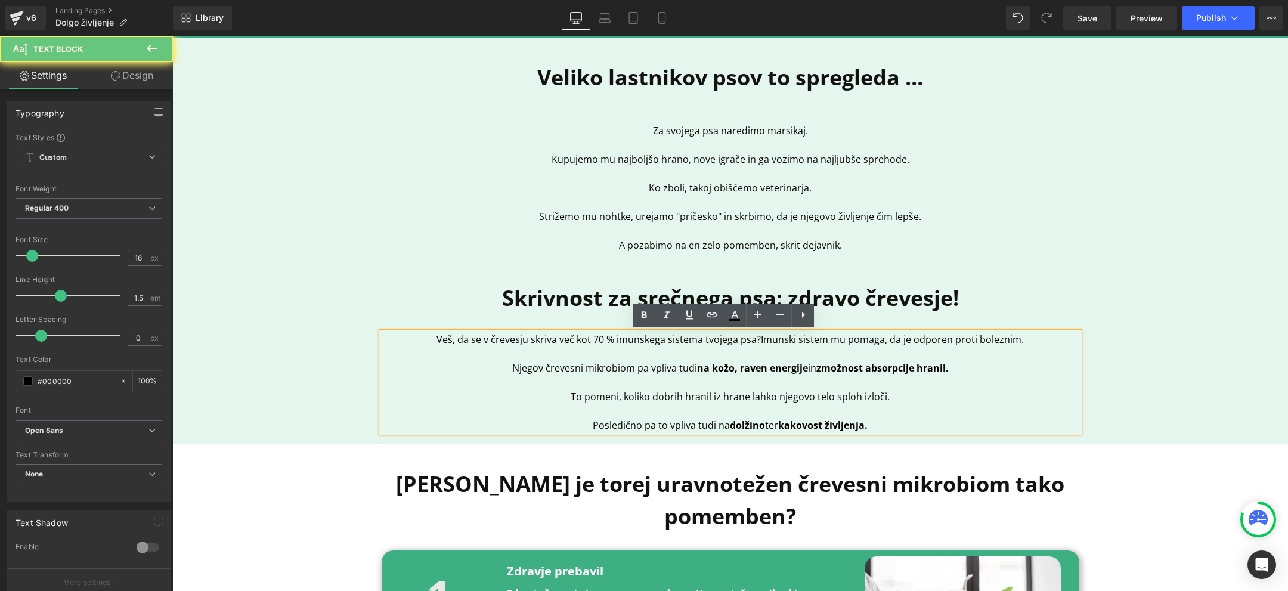
click at [702, 388] on p at bounding box center [731, 382] width 698 height 14
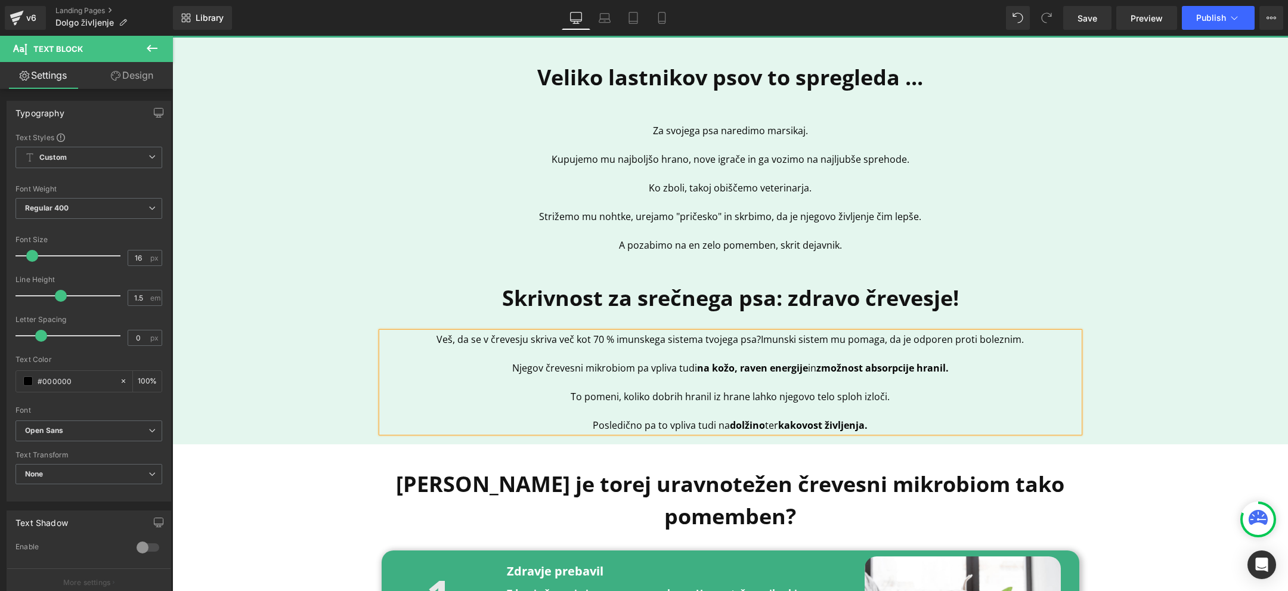
copy div "Veš, da se v črevesju skriva več kot 70 % imunskega sistema tvojega psa? Imunsk…"
click at [862, 346] on p at bounding box center [731, 353] width 698 height 14
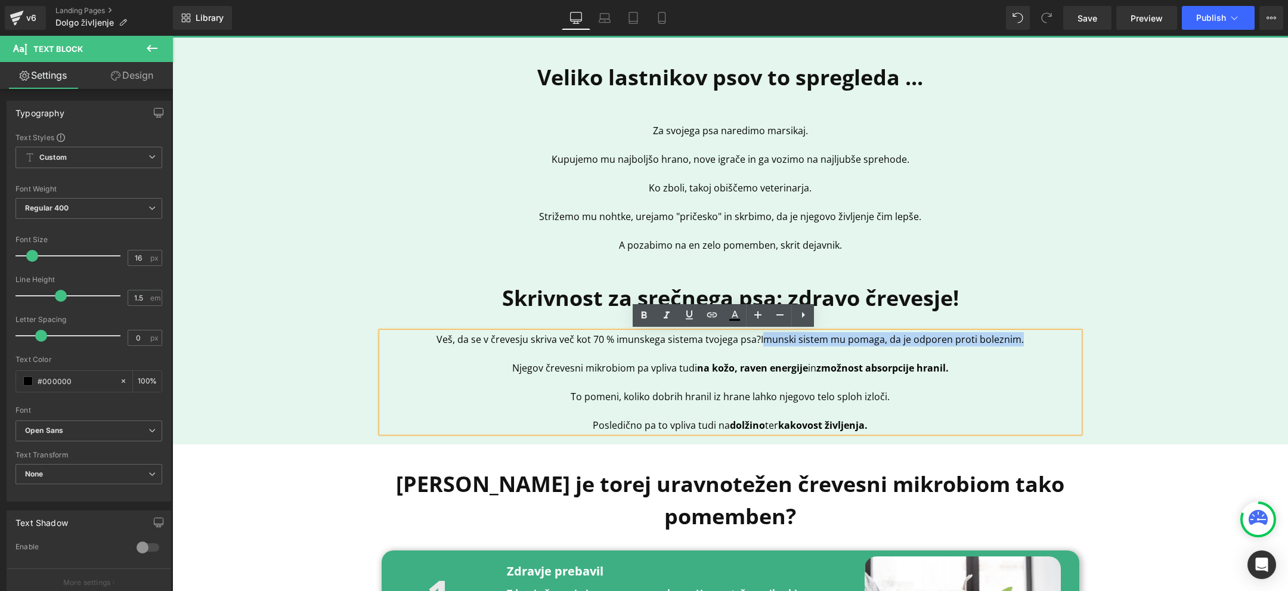
drag, startPoint x: 757, startPoint y: 340, endPoint x: 1075, endPoint y: 333, distance: 317.9
click at [1075, 333] on div "Veliko lastnikov psov to spregleda ... Heading Za svojega psa naredimo marsikaj…" at bounding box center [731, 246] width 716 height 371
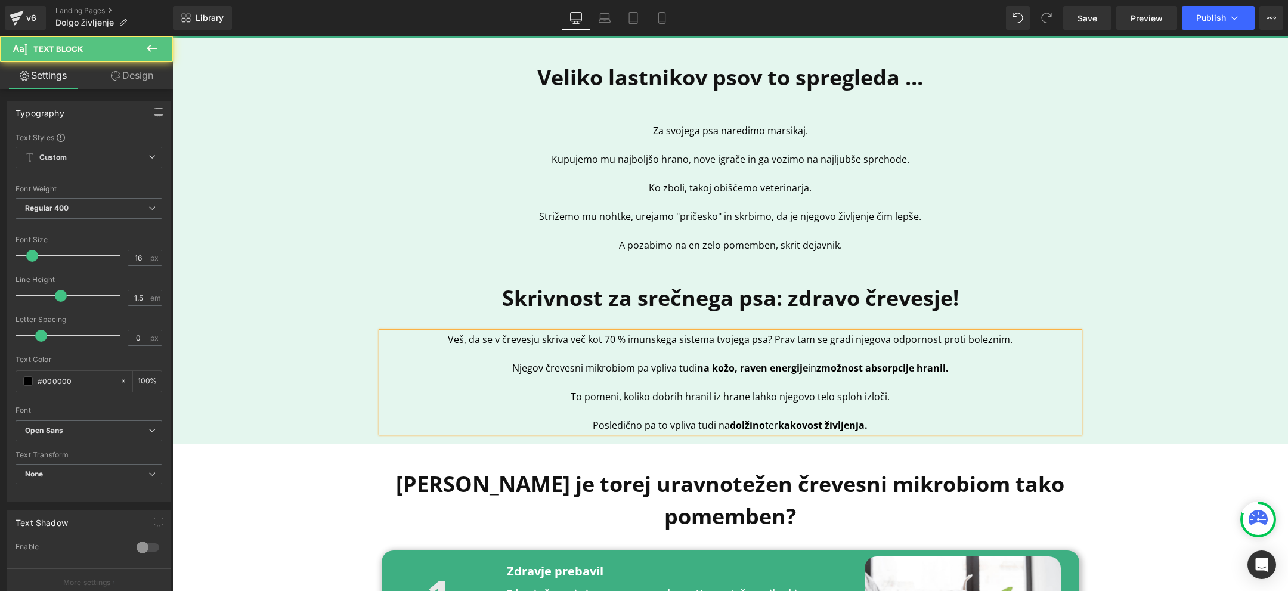
click at [518, 367] on p "Njegov črevesni mikrobiom pa vpliva tudi na kožo, raven energije in zmožnost ab…" at bounding box center [731, 368] width 698 height 14
click at [524, 367] on p "črevesni mikrobiom pa vpliva tudi na kožo, raven energije in zmožnost absorpcij…" at bounding box center [731, 368] width 698 height 14
drag, startPoint x: 610, startPoint y: 366, endPoint x: 955, endPoint y: 366, distance: 344.7
click at [955, 366] on p "Črevesni mikrobiom pa vpliva tudi na kožo, raven energije in zmožnost absorpcij…" at bounding box center [731, 368] width 698 height 14
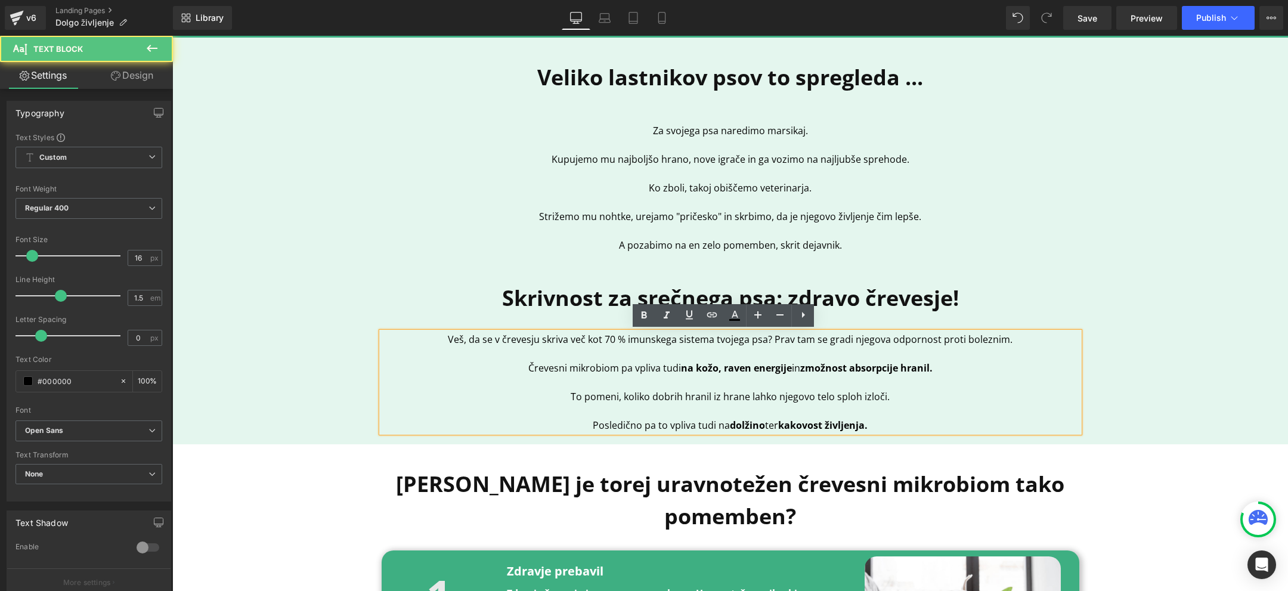
click at [649, 372] on p "Črevesni mikrobiom pa vpliva tudi na kožo, raven energije in zmožnost absorpcij…" at bounding box center [731, 368] width 698 height 14
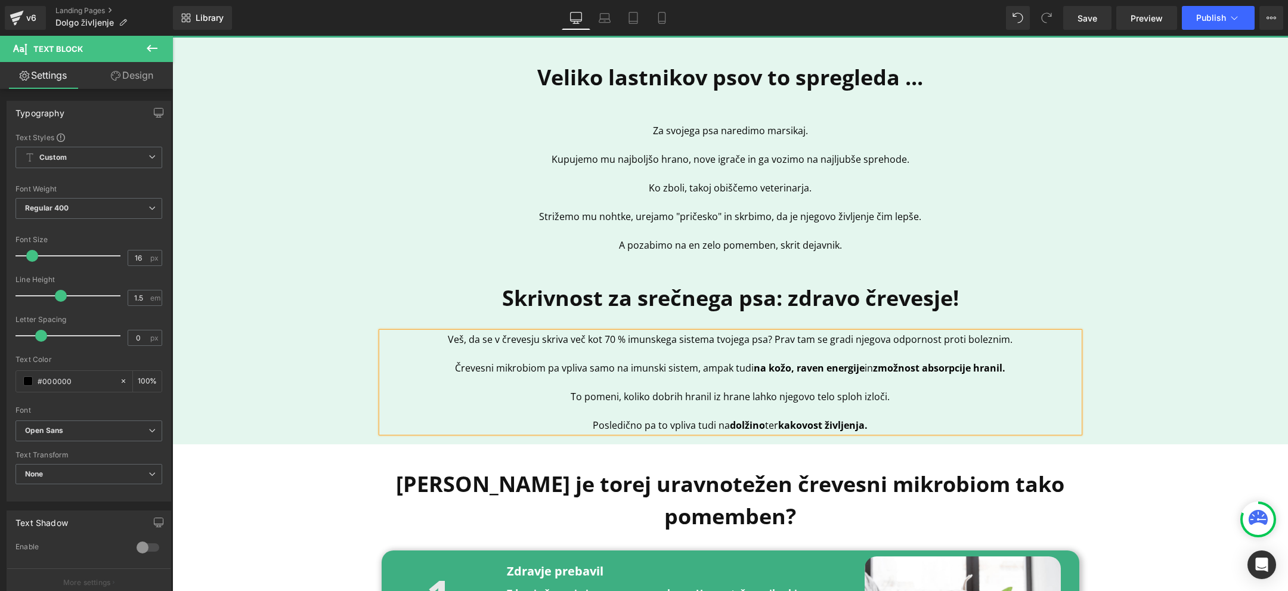
click at [758, 367] on strong "na kožo, raven energije" at bounding box center [809, 367] width 111 height 13
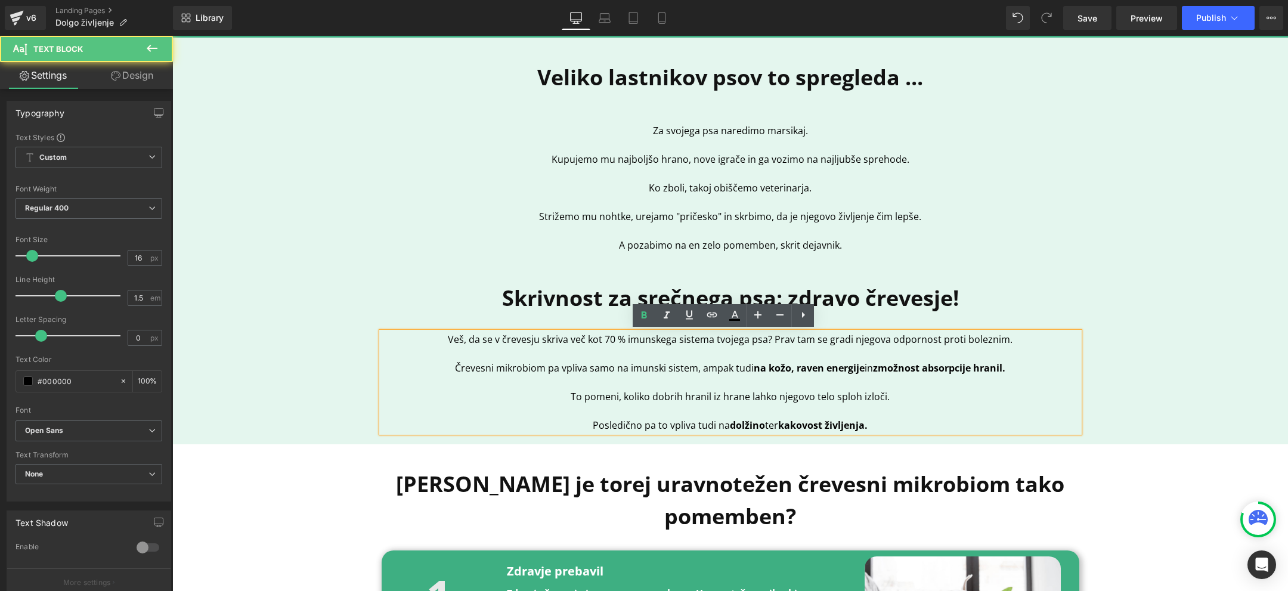
click at [726, 385] on p at bounding box center [731, 382] width 698 height 14
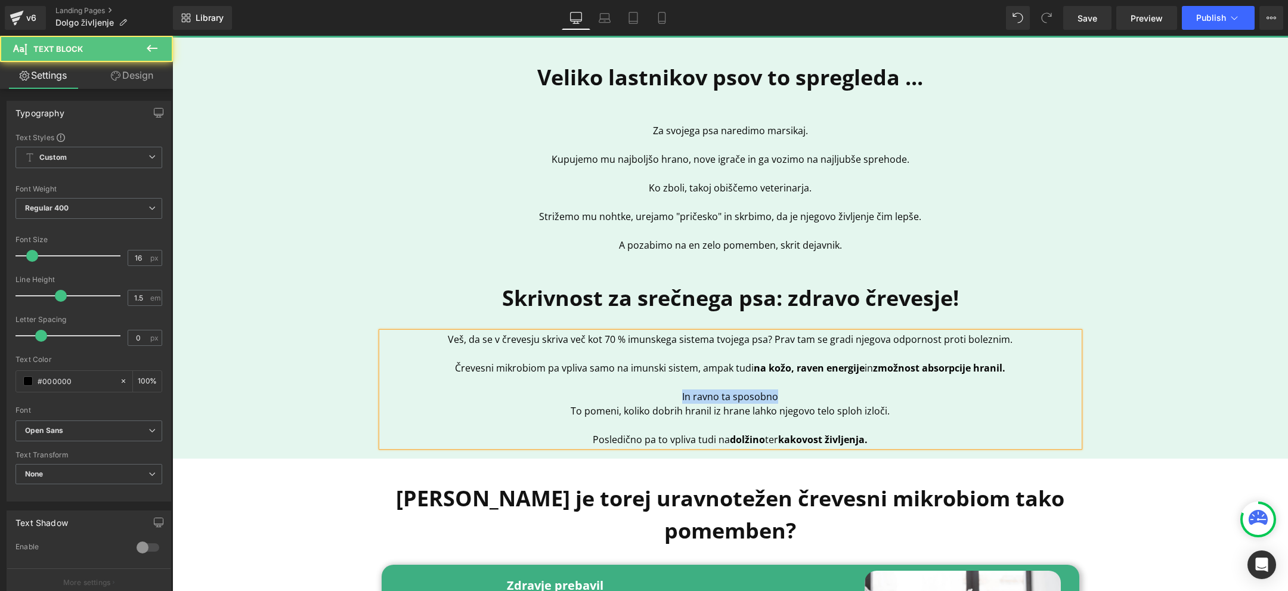
drag, startPoint x: 806, startPoint y: 400, endPoint x: 620, endPoint y: 400, distance: 186.0
click at [620, 400] on p "In ravno ta sposobno" at bounding box center [731, 396] width 698 height 14
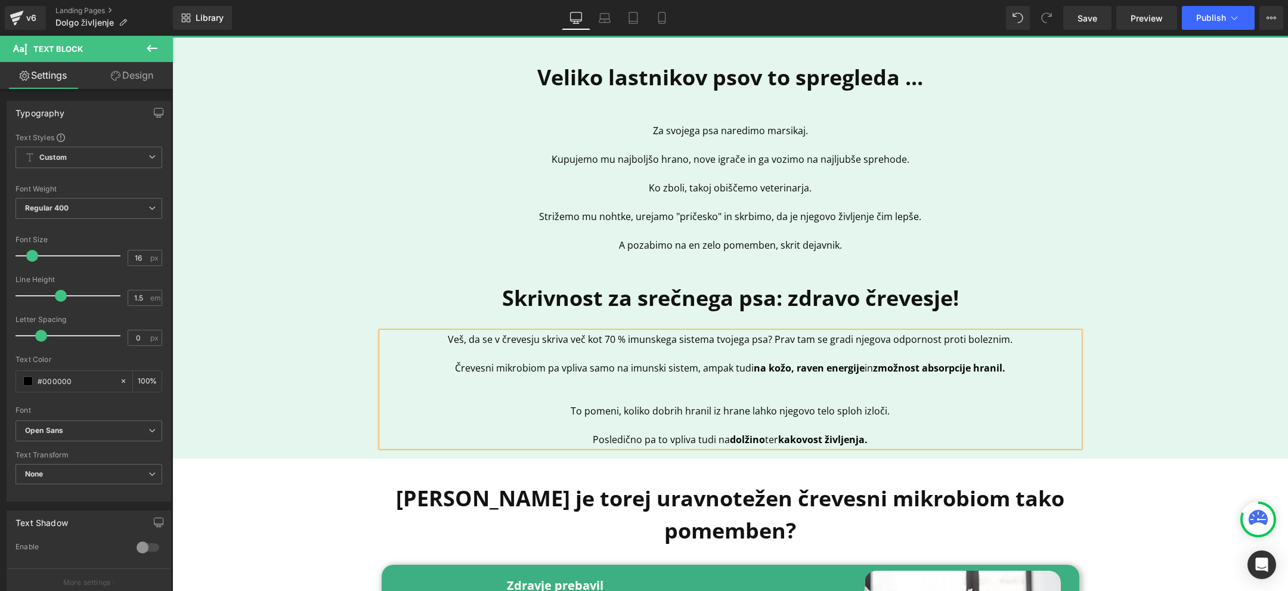
click at [717, 368] on p "Črevesni mikrobiom pa vpliva samo na imunski sistem, ampak tudi na kožo, raven …" at bounding box center [731, 368] width 698 height 14
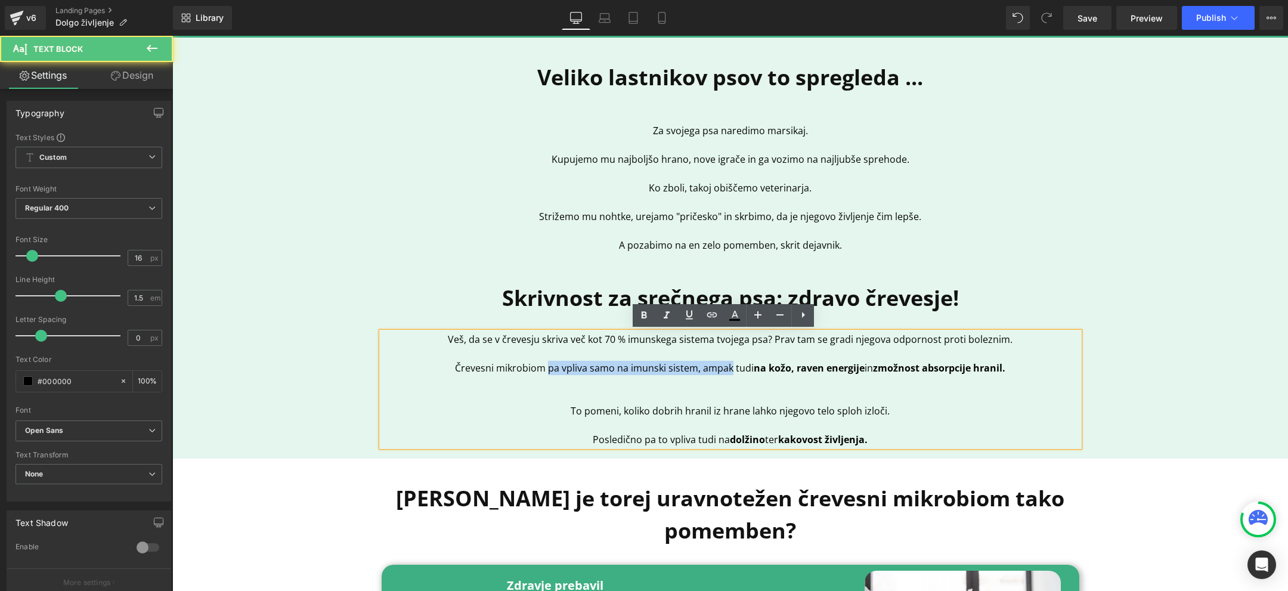
drag, startPoint x: 721, startPoint y: 369, endPoint x: 535, endPoint y: 370, distance: 185.5
click at [535, 370] on p "Črevesni mikrobiom pa vpliva samo na imunski sistem, ampak tudi na kožo, raven …" at bounding box center [731, 368] width 698 height 14
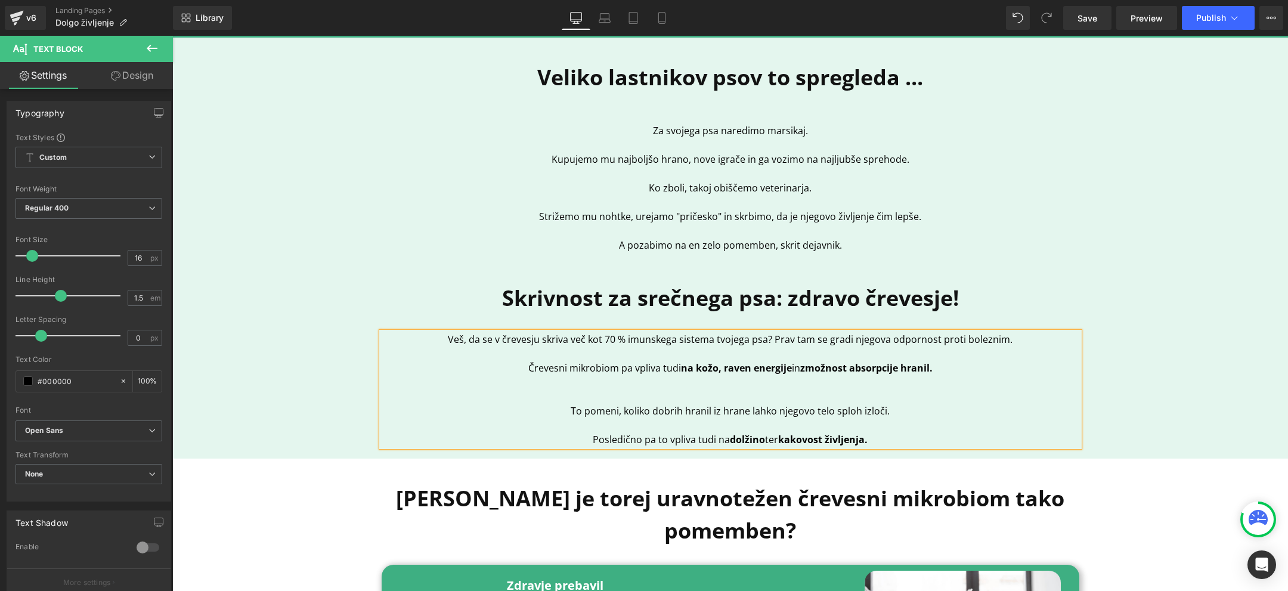
click at [702, 401] on p at bounding box center [731, 396] width 698 height 14
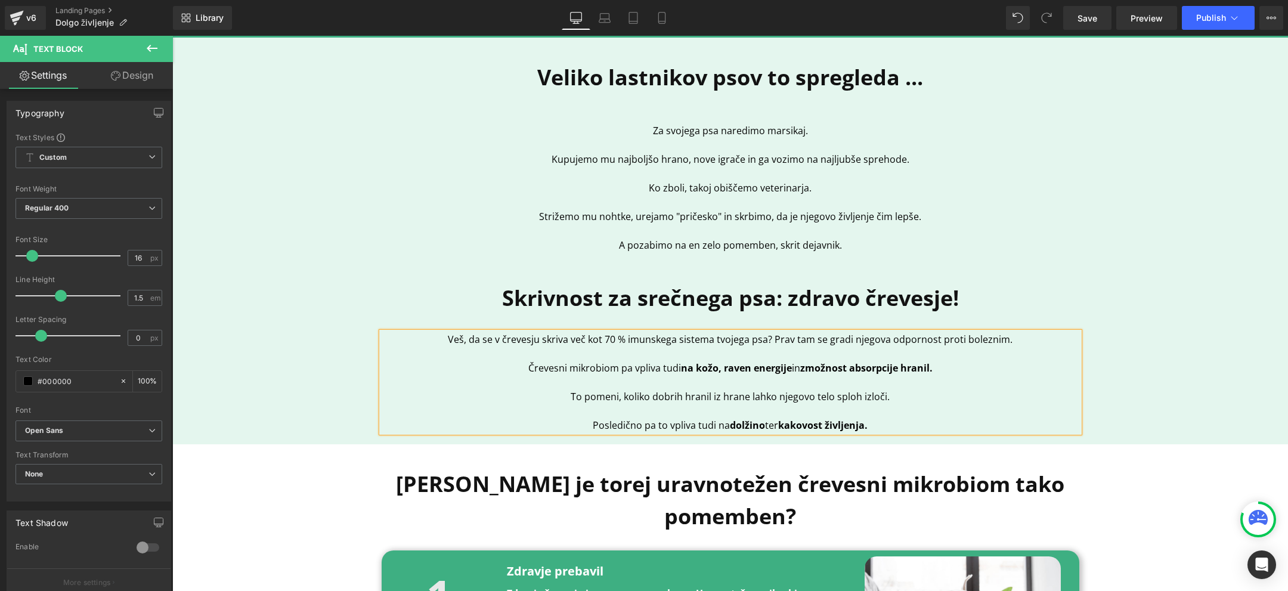
click at [898, 404] on p at bounding box center [731, 411] width 698 height 14
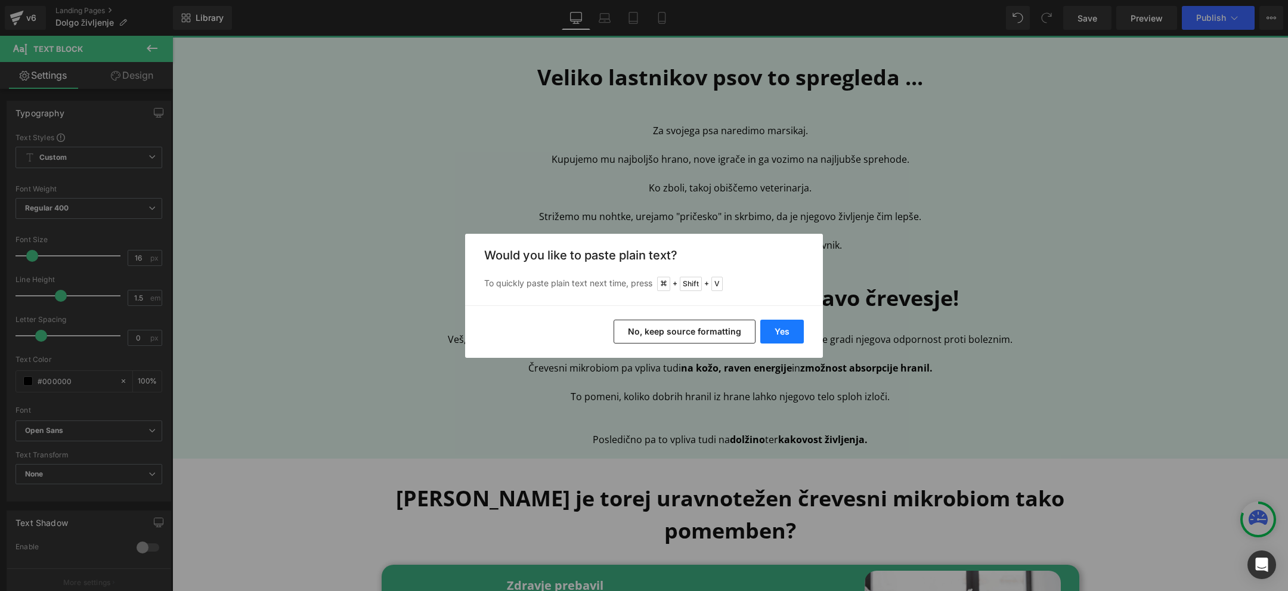
click at [784, 323] on button "Yes" at bounding box center [782, 332] width 44 height 24
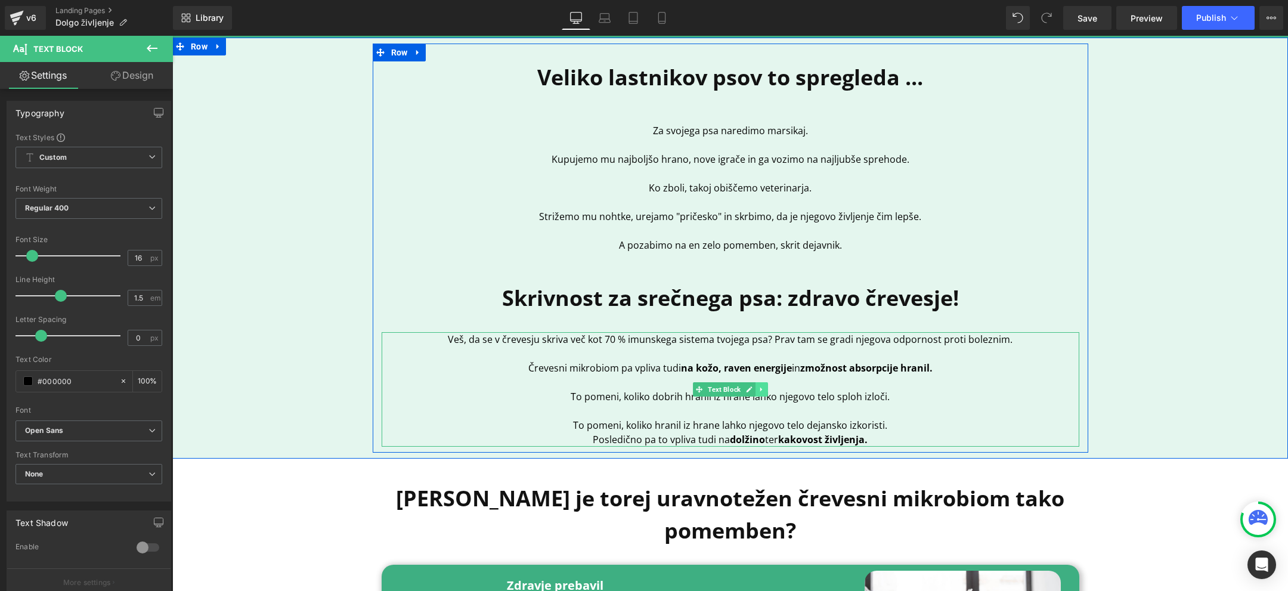
click at [758, 395] on link at bounding box center [762, 389] width 13 height 14
click at [891, 431] on p "To pomeni, koliko hranil iz hrane lahko njegovo telo dejansko izkoristi." at bounding box center [731, 425] width 698 height 14
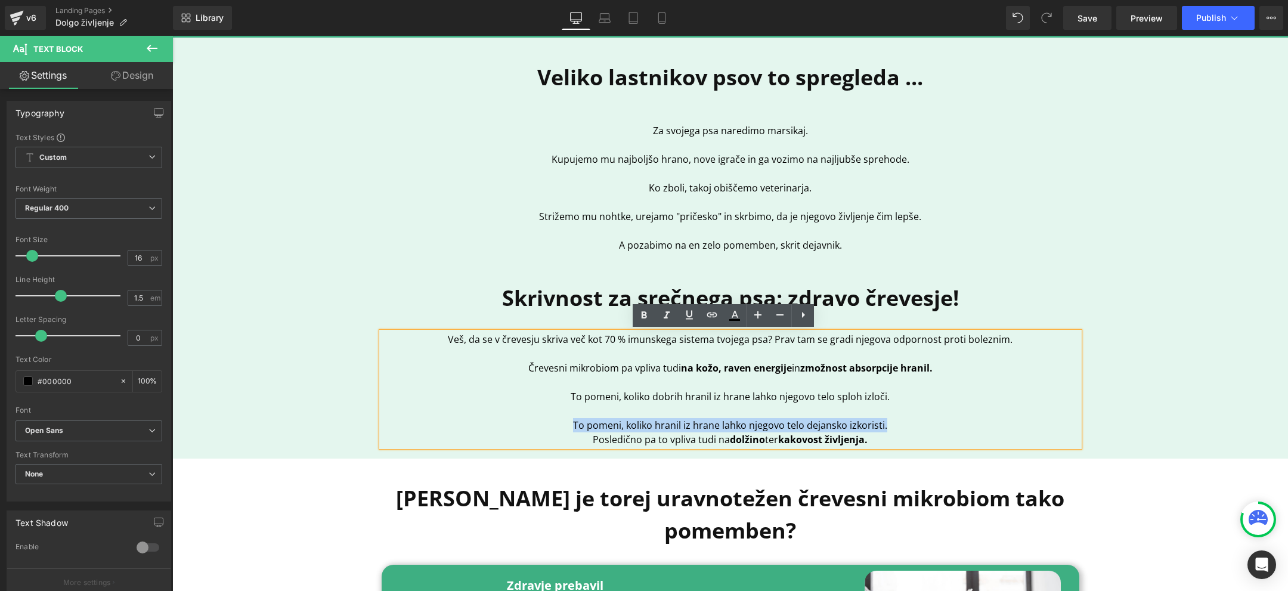
drag, startPoint x: 900, startPoint y: 425, endPoint x: 528, endPoint y: 424, distance: 372.1
click at [528, 424] on p "To pomeni, koliko hranil iz hrane lahko njegovo telo dejansko izkoristi." at bounding box center [731, 425] width 698 height 14
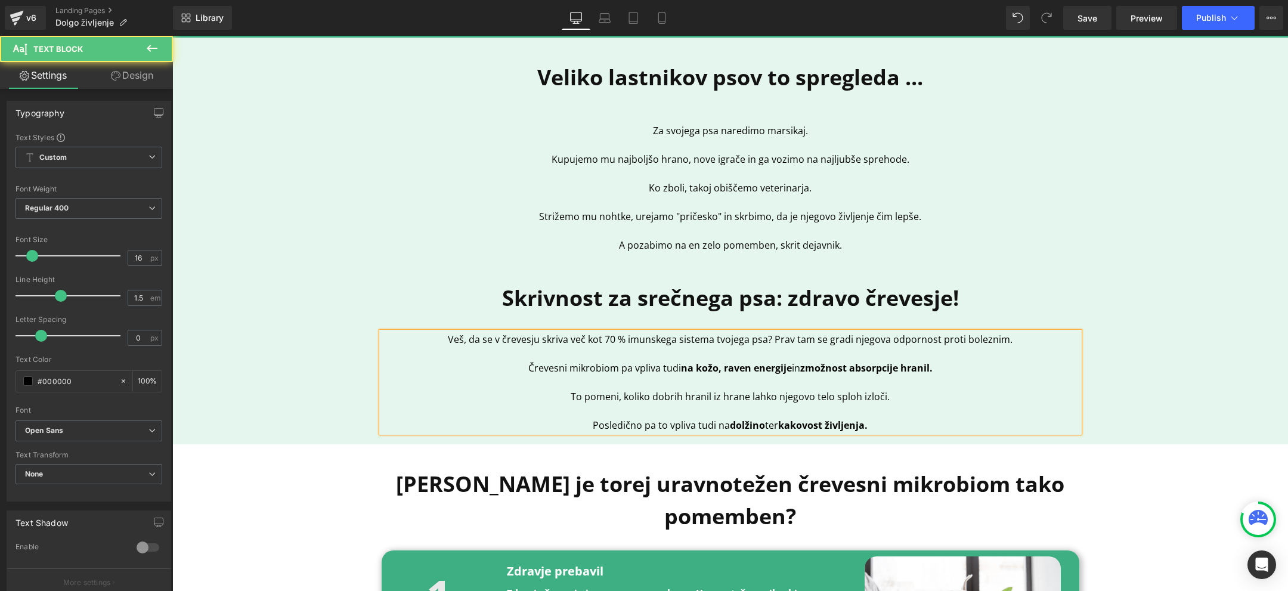
click at [834, 396] on span "To pomeni, koliko dobrih hranil iz hrane lahko njegovo telo sploh izloči." at bounding box center [730, 396] width 319 height 13
click at [877, 397] on span "To pomeni, koliko dobrih hranil iz hrane lahko njegovo telo dejansko izloči." at bounding box center [730, 396] width 337 height 13
click at [927, 404] on p at bounding box center [731, 411] width 698 height 14
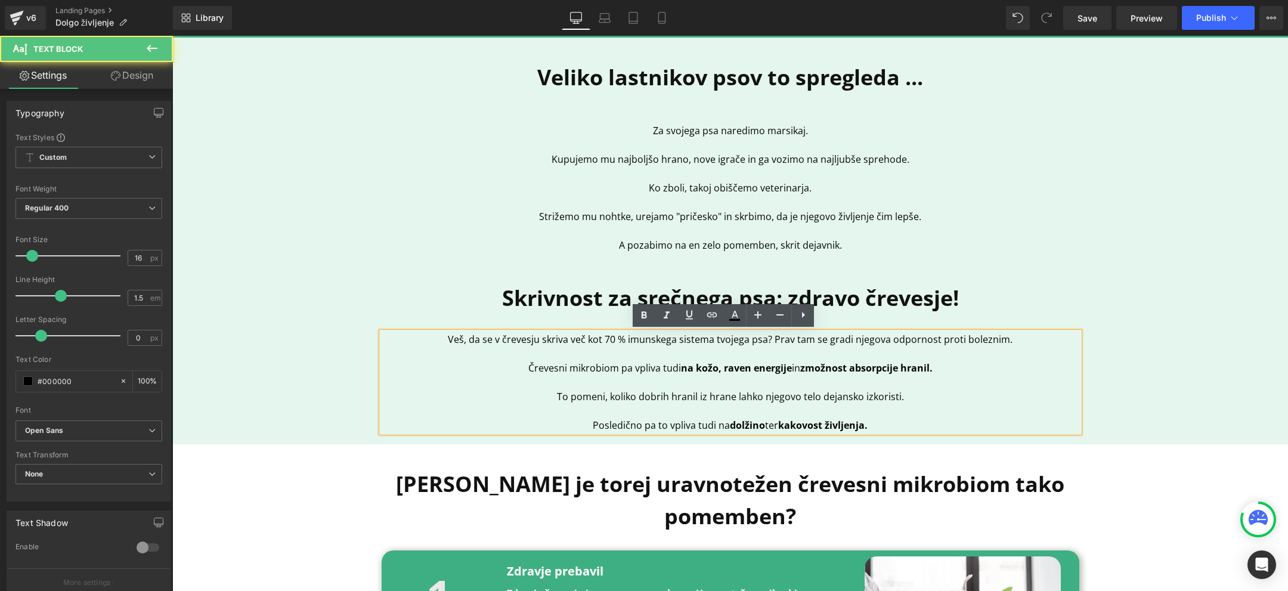
click at [903, 426] on p "Posledično pa to vpliva tudi na dolžino ter kakovost življenja." at bounding box center [731, 425] width 698 height 14
click at [888, 418] on p "Posledično pa to vpliva tudi na dolžino ter kakovost življenja." at bounding box center [731, 425] width 698 height 14
click at [865, 408] on p at bounding box center [731, 411] width 698 height 14
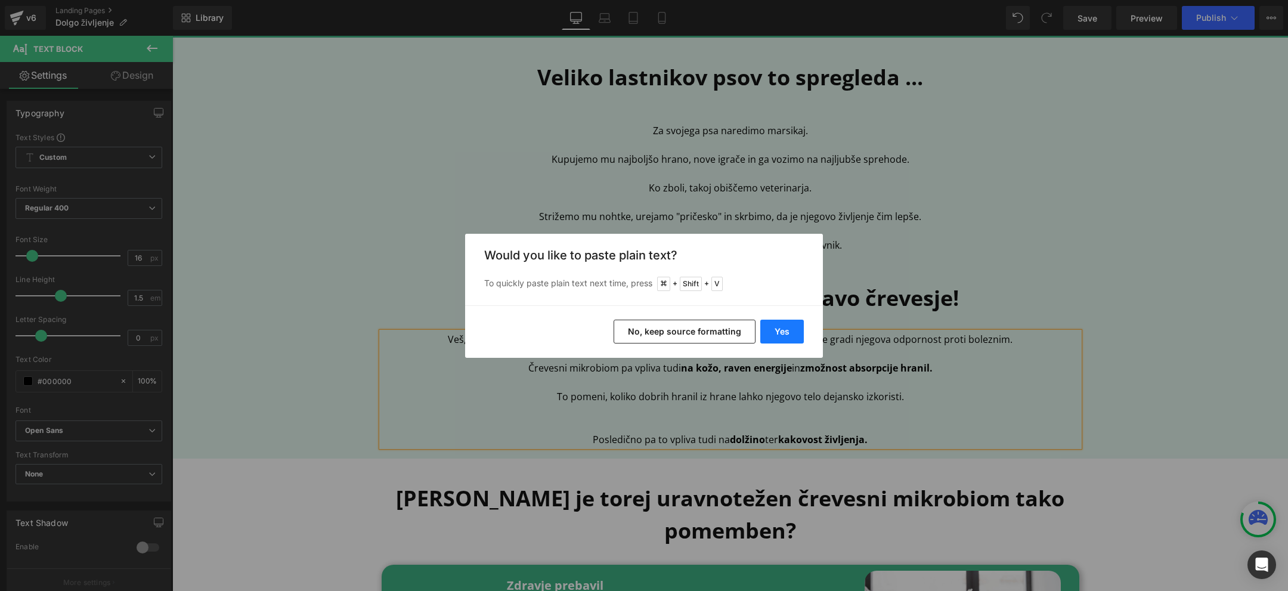
click at [779, 327] on button "Yes" at bounding box center [782, 332] width 44 height 24
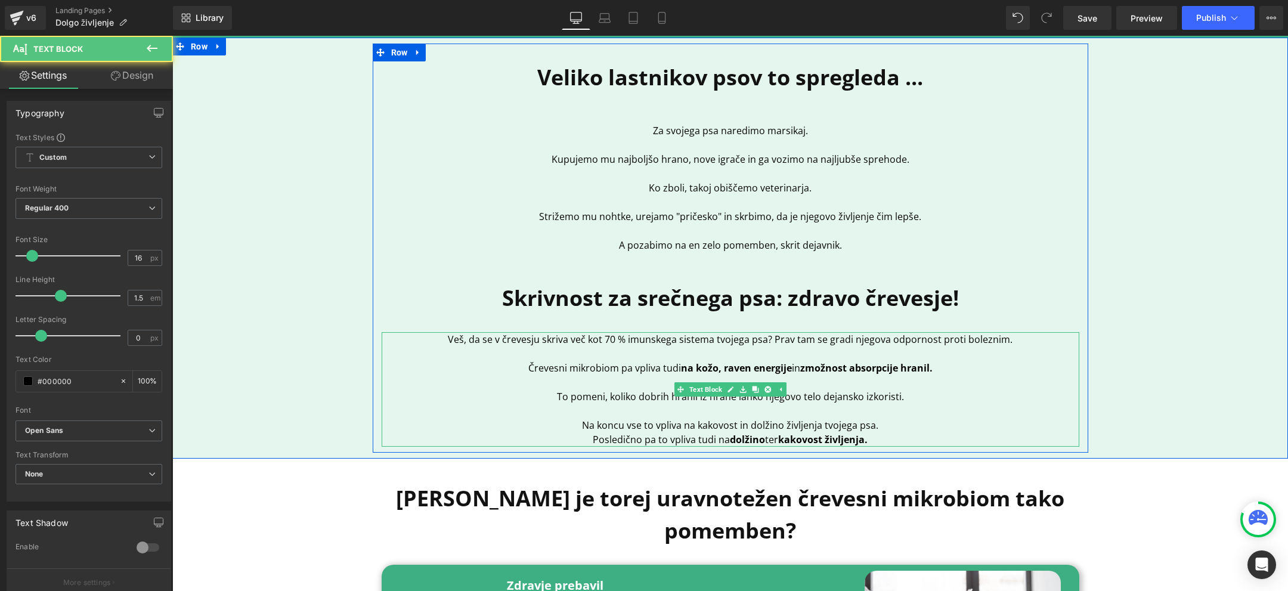
click at [705, 425] on p "Na koncu vse to vpliva na kakovost in dolžino življenja tvojega psa." at bounding box center [731, 425] width 698 height 14
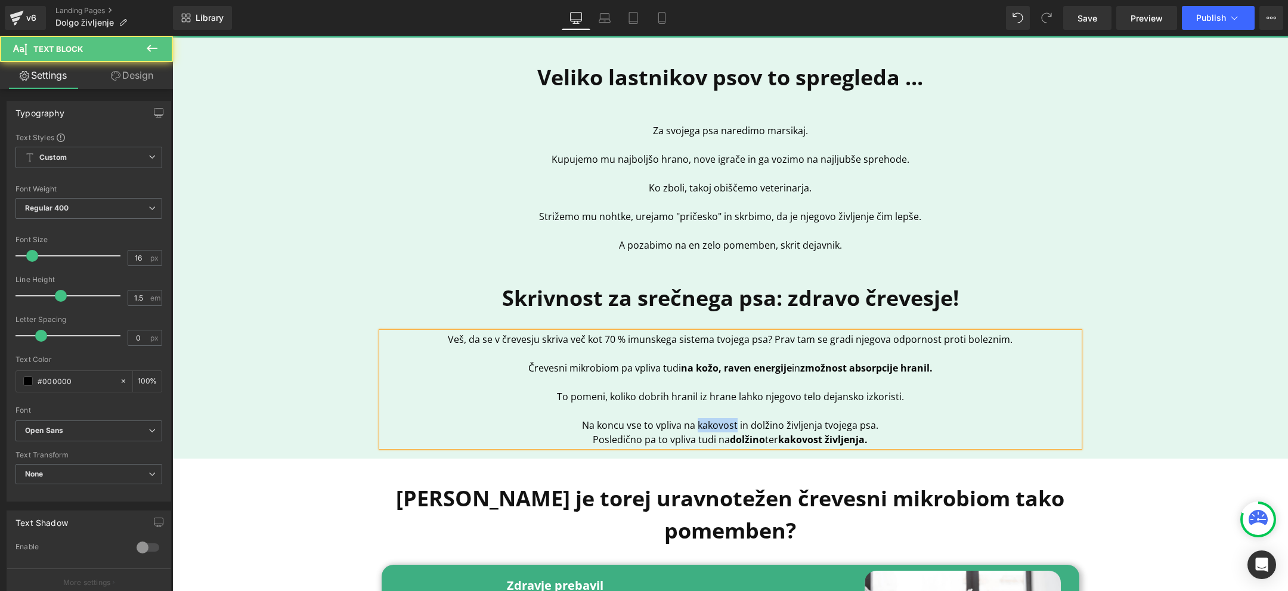
click at [705, 425] on p "Na koncu vse to vpliva na kakovost in dolžino življenja tvojega psa." at bounding box center [731, 425] width 698 height 14
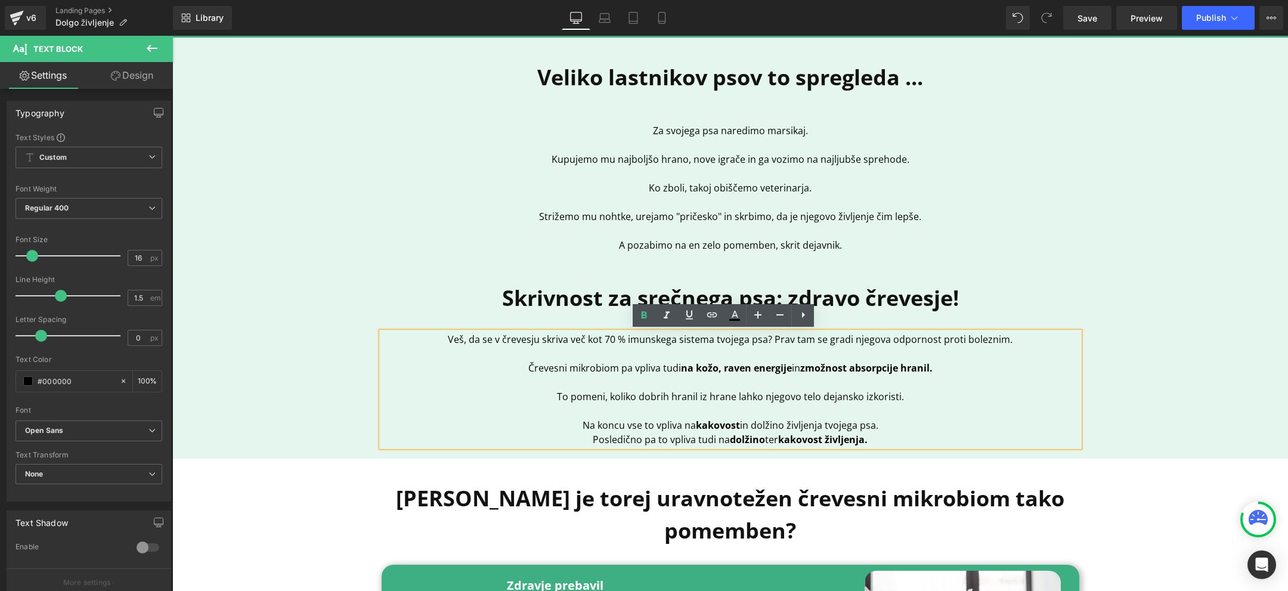
click at [763, 425] on p "Na koncu vse to vpliva na kakovost in dolžino življenja tvojega psa." at bounding box center [731, 425] width 698 height 14
click at [756, 423] on p "Na koncu vse to vpliva na kakovost in dolžino življenja tvojega psa." at bounding box center [731, 425] width 698 height 14
drag, startPoint x: 748, startPoint y: 425, endPoint x: 894, endPoint y: 424, distance: 146.7
click at [894, 424] on p "Na koncu vse to vpliva na kakovost in dolžino življenja tvojega psa." at bounding box center [731, 425] width 698 height 14
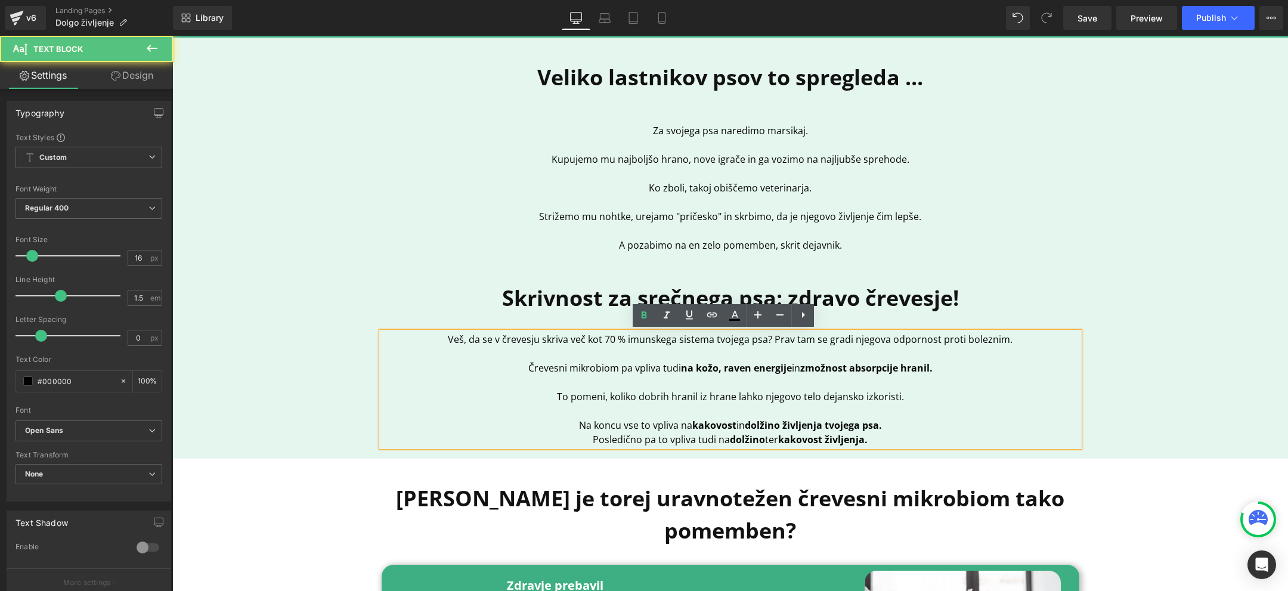
drag, startPoint x: 877, startPoint y: 445, endPoint x: 429, endPoint y: 432, distance: 448.0
click at [429, 432] on p "Posledično pa to vpliva tudi na dolžino ter kakovost življenja." at bounding box center [731, 439] width 698 height 14
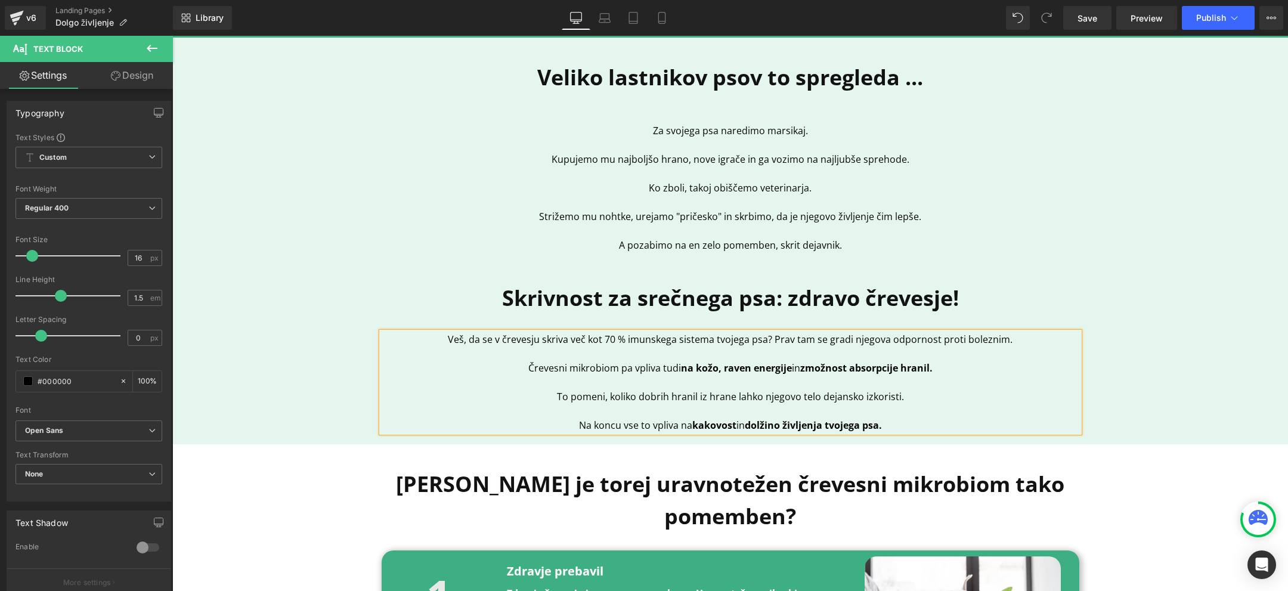
click at [1228, 199] on div "Veliko lastnikov psov to spregleda ... Heading Za svojega psa naredimo marsikaj…" at bounding box center [730, 241] width 1116 height 395
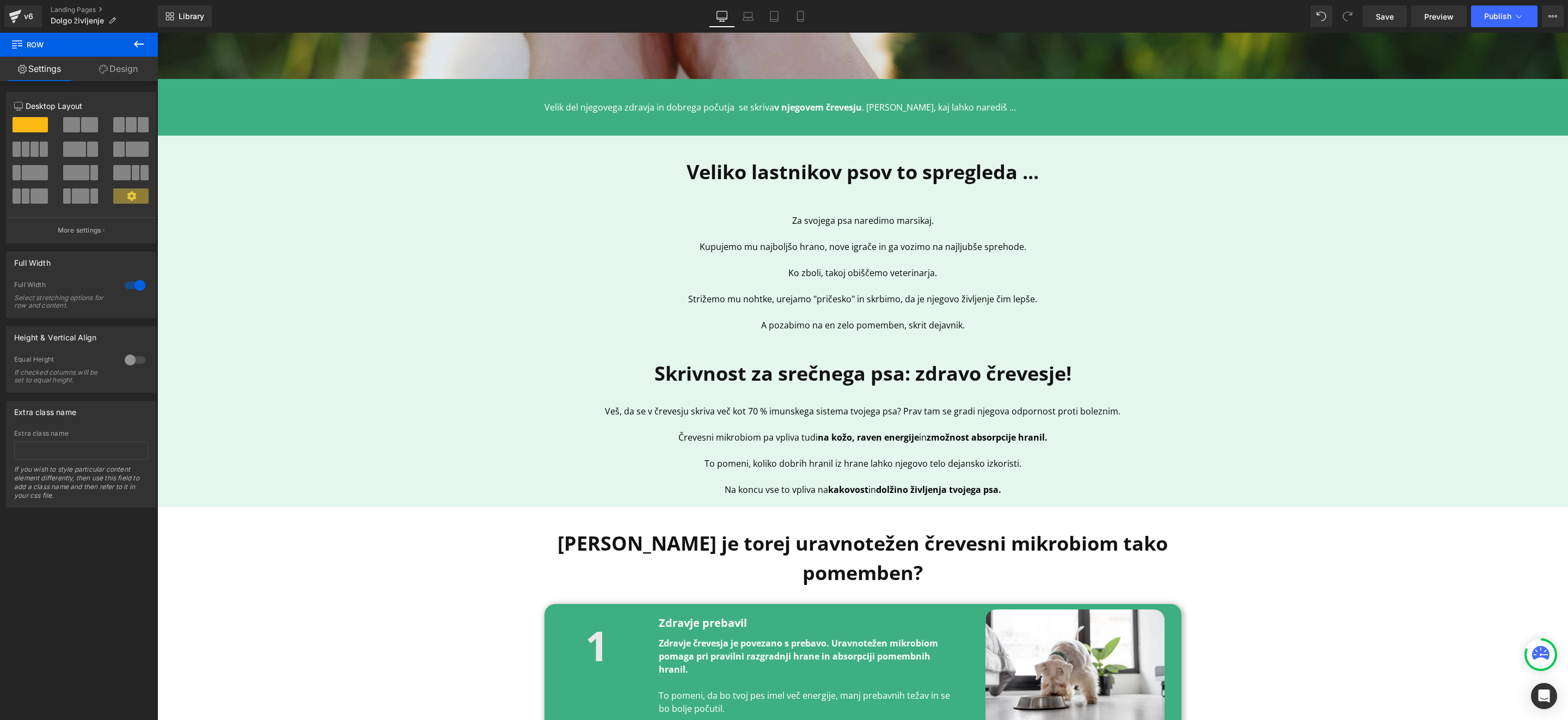
scroll to position [383, 0]
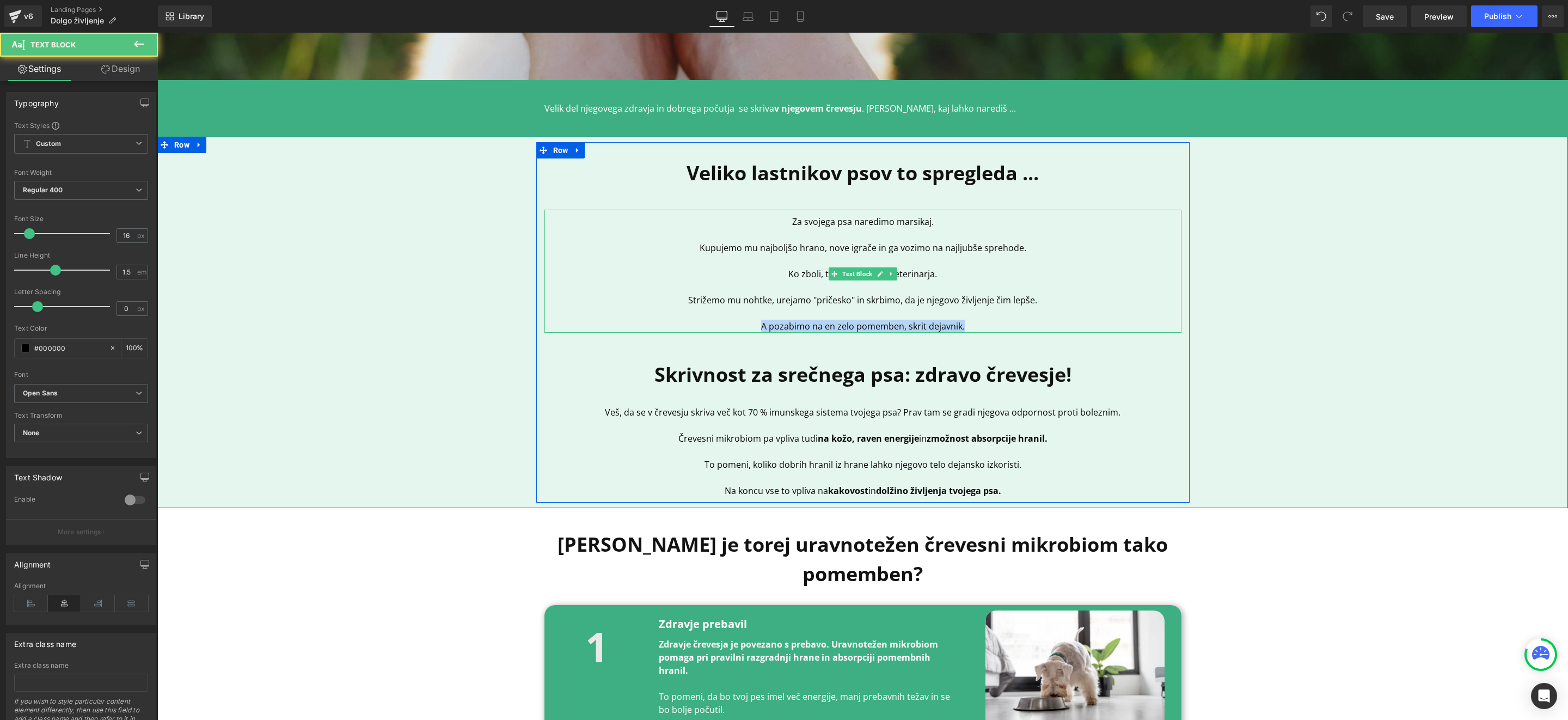
drag, startPoint x: 951, startPoint y: 321, endPoint x: 647, endPoint y: 321, distance: 304.0
click at [647, 321] on p "A pozabimo na en zelo pomemben, skrit dejavnik." at bounding box center [863, 326] width 637 height 13
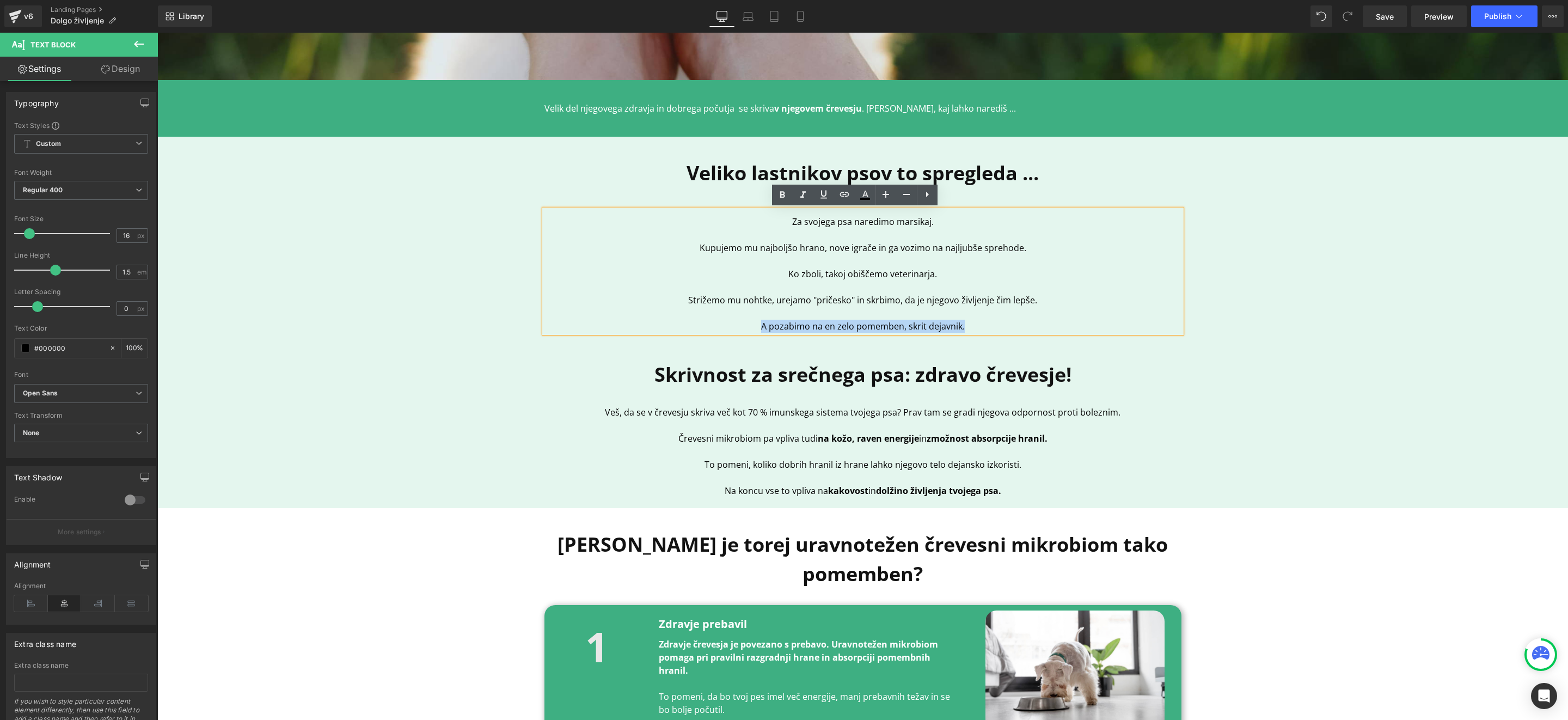
click at [605, 438] on p "Črevesni mikrobiom pa vpliva tudi na kožo, raven energije in zmožnost absorpcij…" at bounding box center [863, 439] width 637 height 13
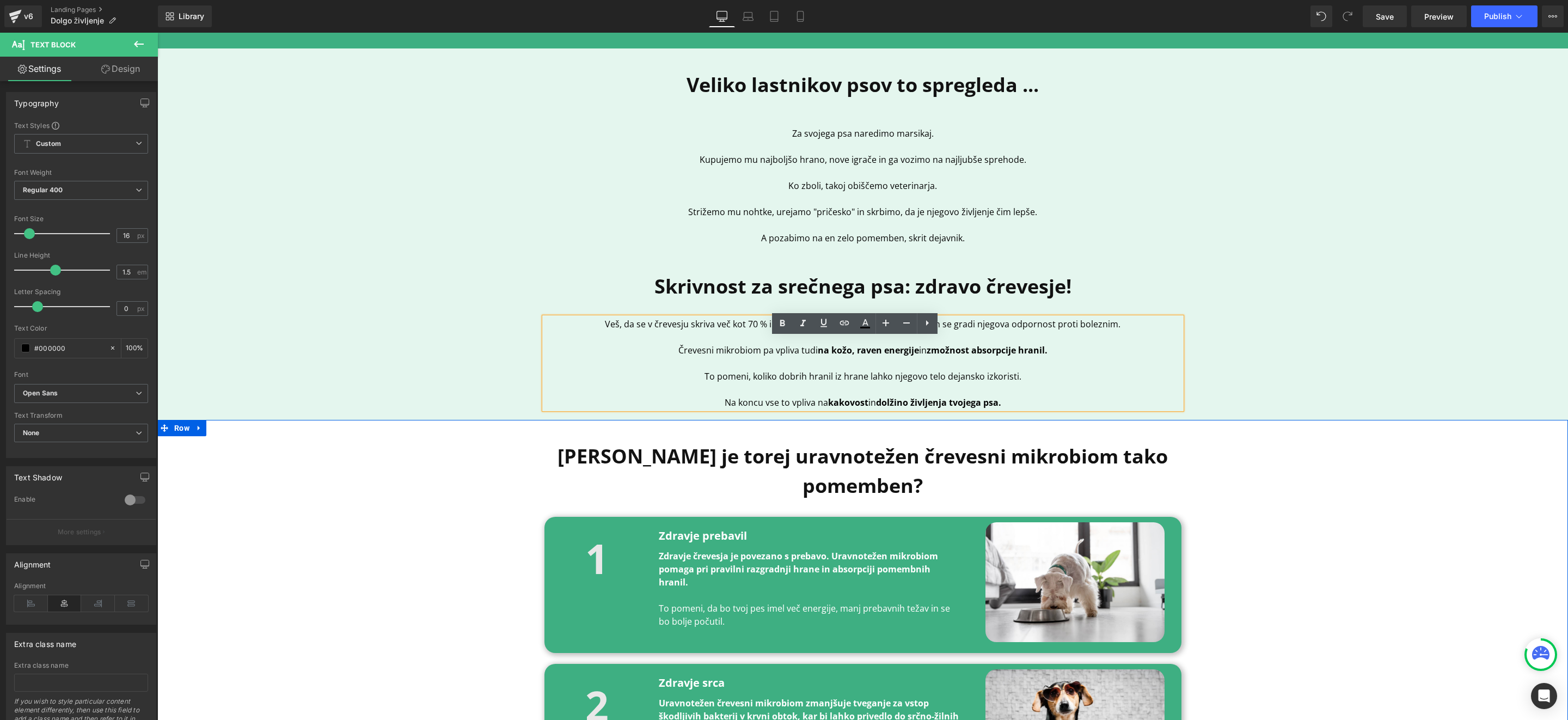
scroll to position [450, 0]
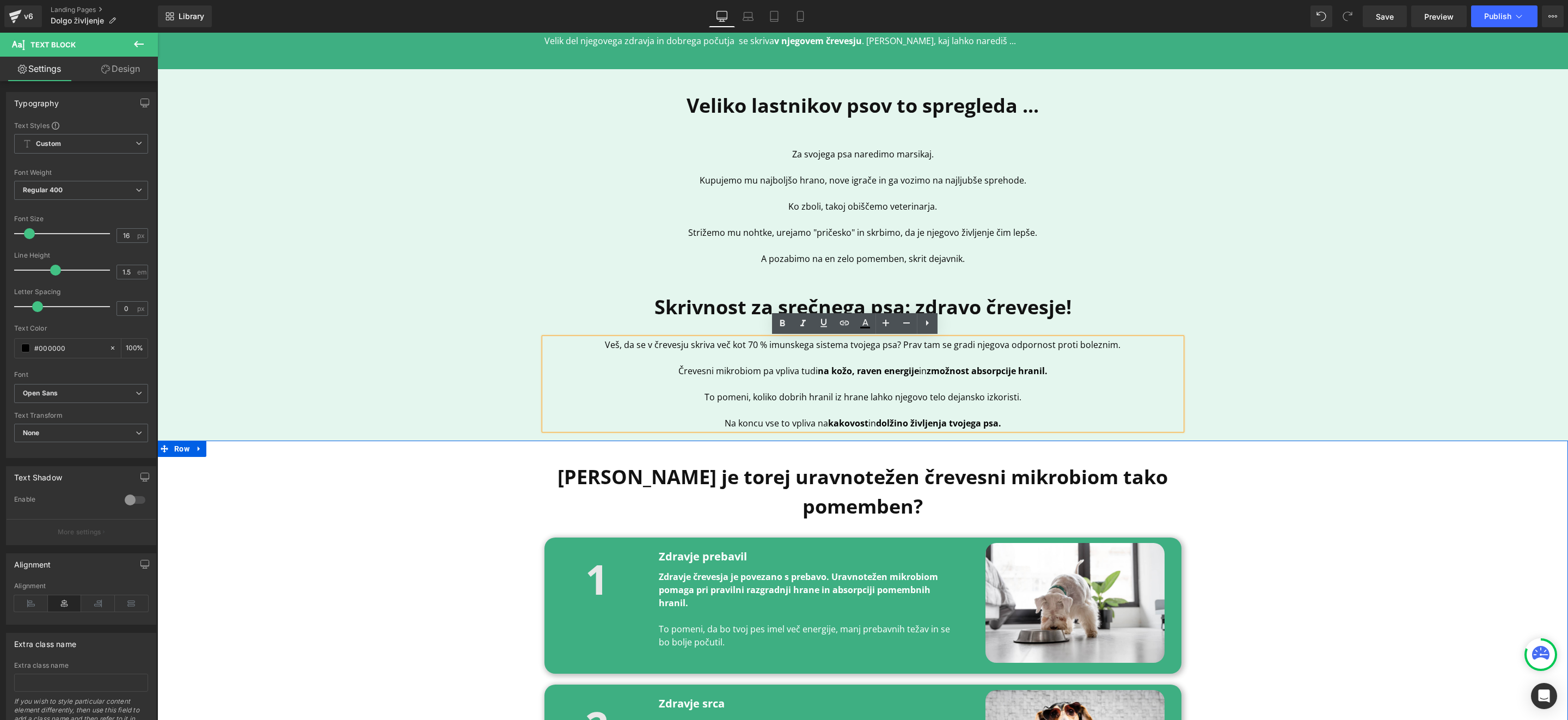
click at [1175, 443] on div at bounding box center [862, 443] width 1411 height 5
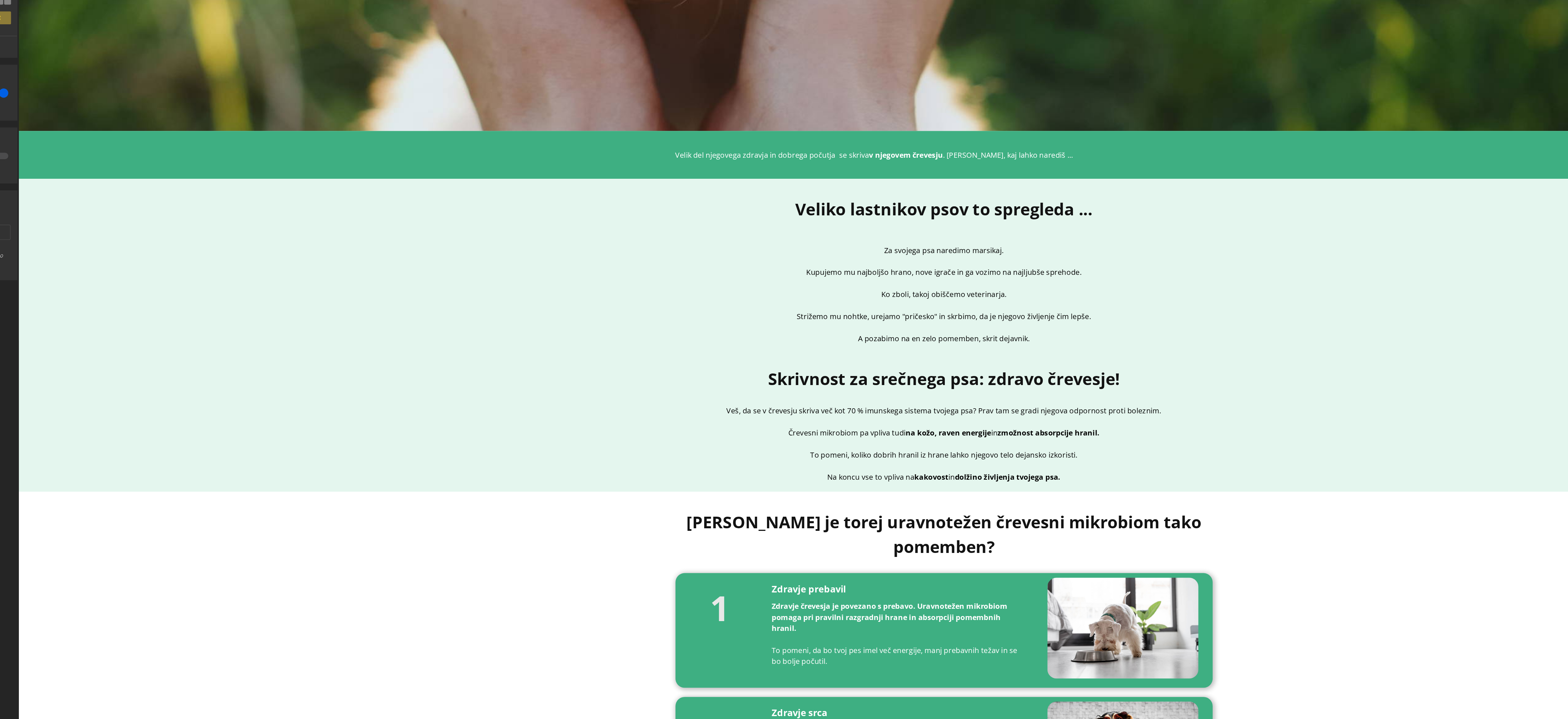
scroll to position [0, 0]
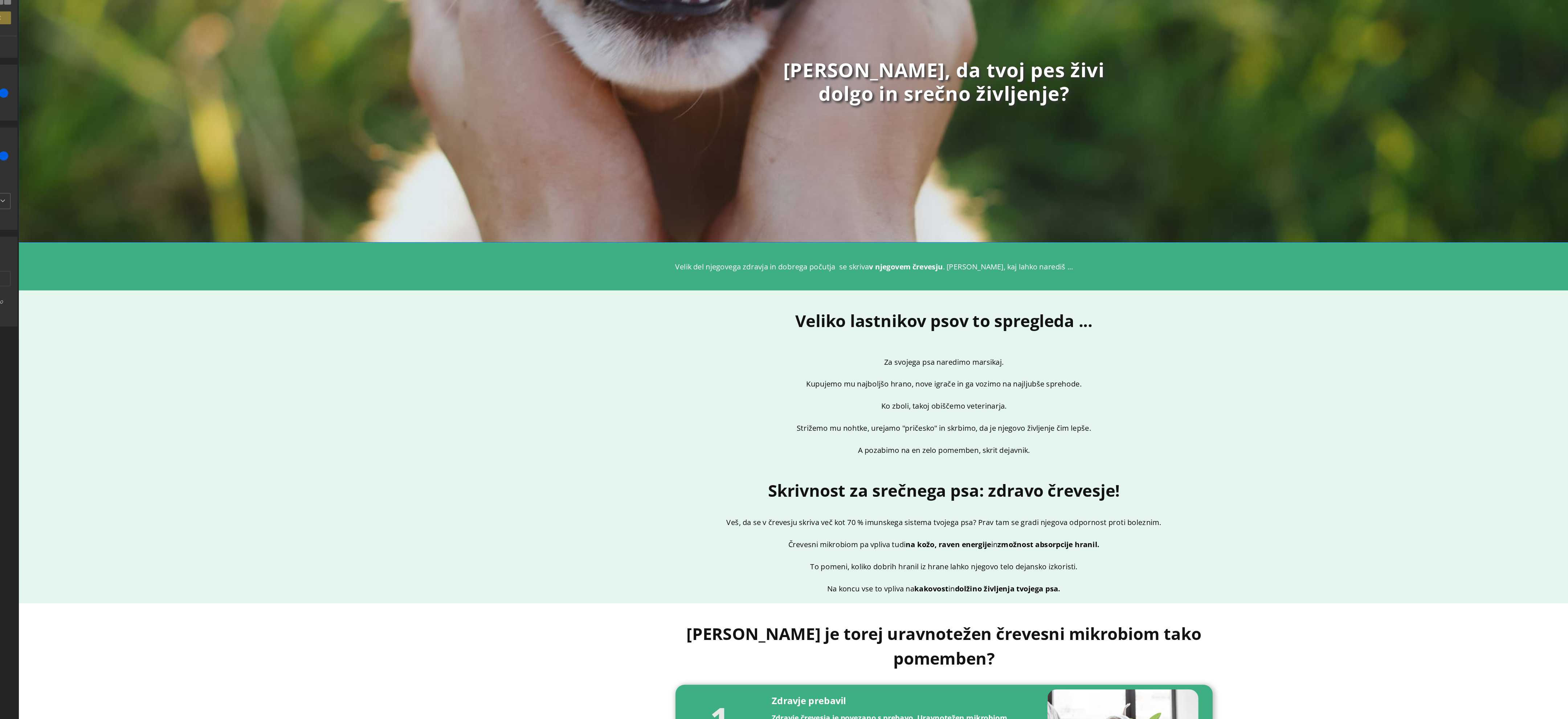
click at [497, 0] on div "Želiš, da tvoj pes živi dolgo in srečno življenje? Heading Row 299px" at bounding box center [750, 39] width 1463 height 255
